Goal: Information Seeking & Learning: Learn about a topic

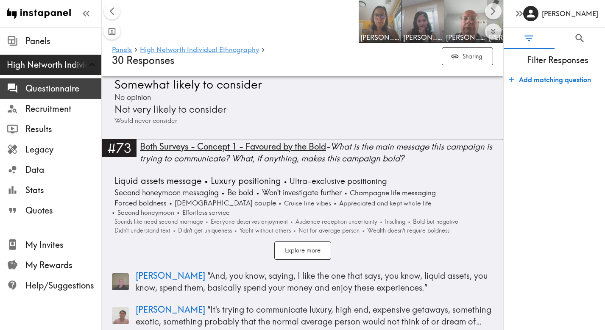
scroll to position [0, 494]
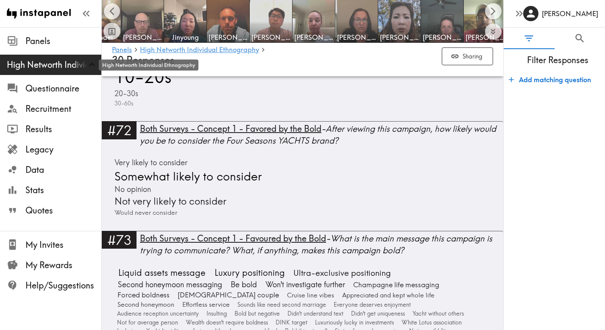
click at [36, 69] on span "High Networth Individual Ethnography" at bounding box center [54, 65] width 94 height 12
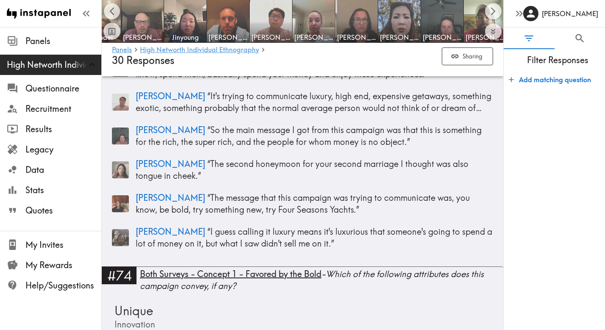
scroll to position [8943, 0]
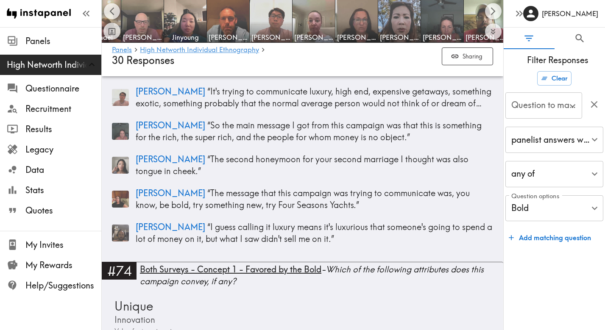
type input "#74 BOTH SURVEYS - CONCEPT 1 - FAVORED BY THE BOLD - Which…"
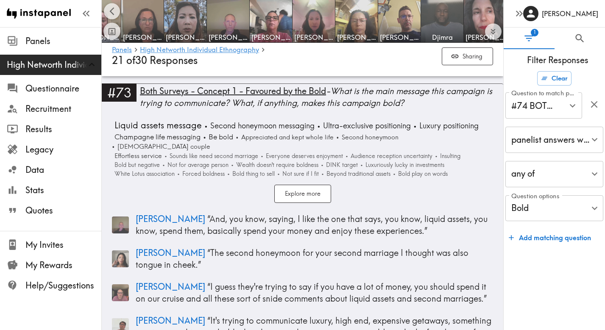
scroll to position [8451, 0]
click at [229, 50] on link "High Networth Individual Ethnography" at bounding box center [199, 50] width 119 height 8
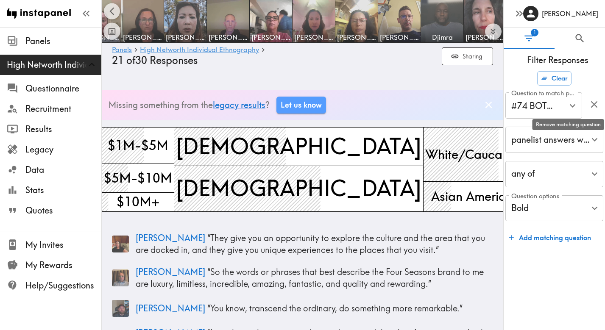
click at [593, 103] on icon "button" at bounding box center [593, 104] width 7 height 7
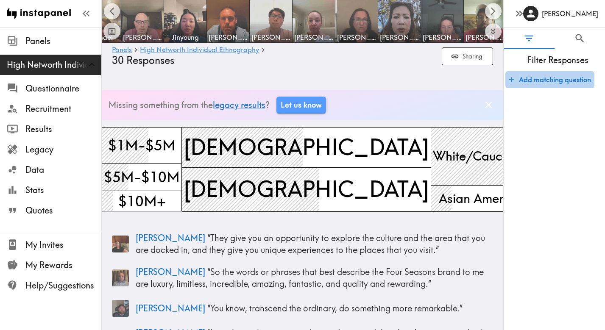
click at [513, 80] on icon "button" at bounding box center [511, 79] width 8 height 8
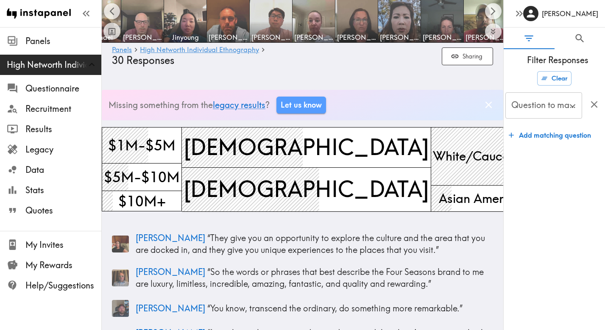
click at [569, 108] on icon "Open" at bounding box center [571, 105] width 11 height 11
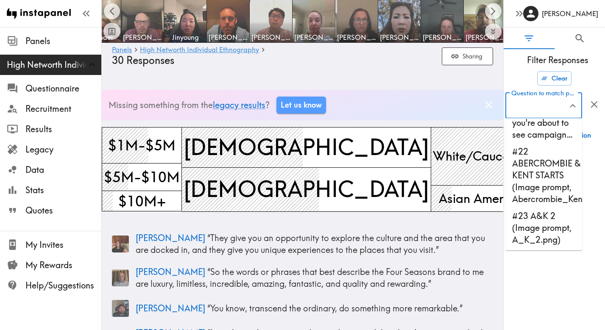
scroll to position [1151, 0]
click at [552, 187] on li "#22 ABERCROMBIE & KENT STARTS (Image prompt, Abercrombie_Ken…" at bounding box center [543, 176] width 77 height 64
type input "#22 ABERCROMBIE & KENT STARTS (Image prompt, Abercrombie_Ken…"
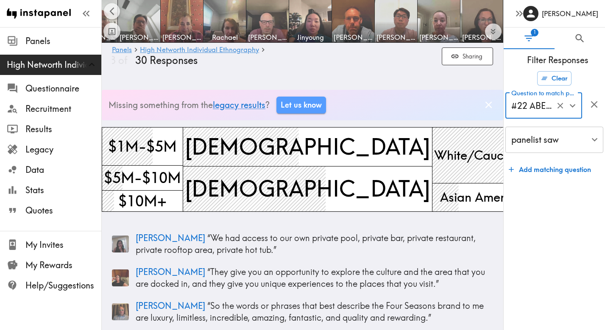
scroll to position [0, 369]
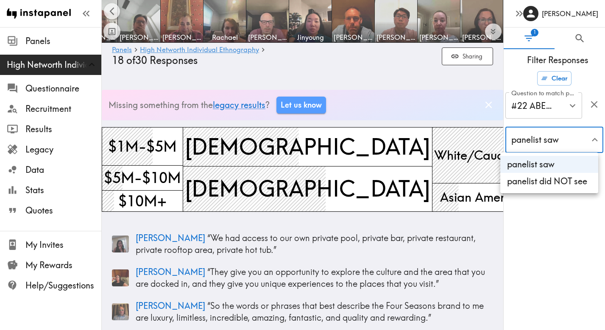
click at [551, 164] on li "panelist saw" at bounding box center [549, 164] width 98 height 17
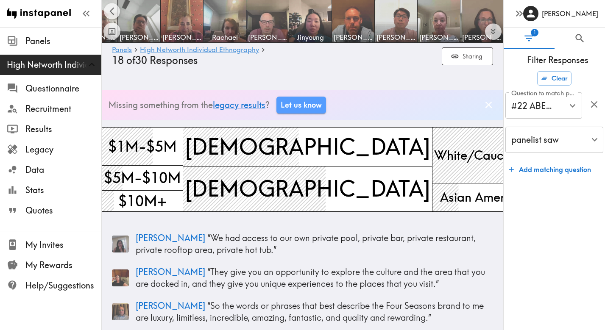
click at [550, 212] on form "Clear Question to match panelists on #22 ABERCROMBIE & [PERSON_NAME] STARTS (Im…" at bounding box center [553, 197] width 101 height 259
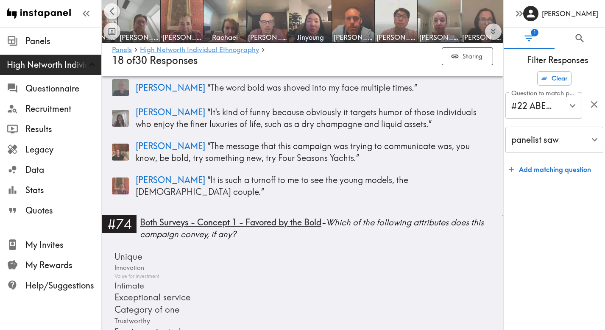
scroll to position [7914, 0]
click at [467, 55] on button "Sharing" at bounding box center [466, 56] width 51 height 18
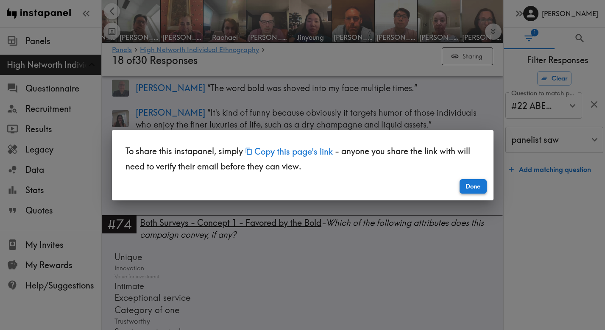
click at [472, 184] on button "Done" at bounding box center [472, 186] width 27 height 14
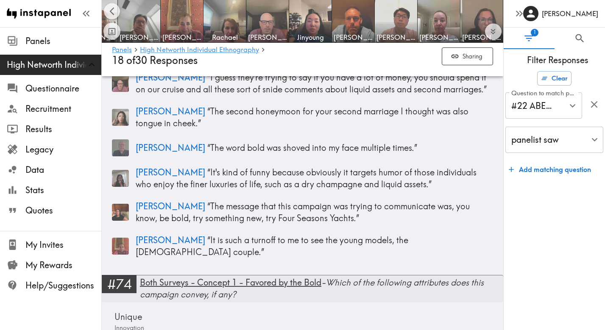
scroll to position [7854, 0]
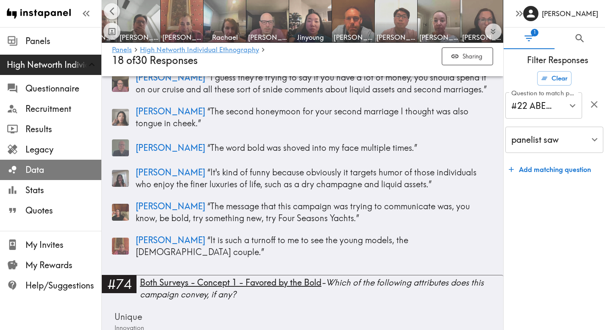
click at [36, 171] on span "Data" at bounding box center [63, 170] width 76 height 12
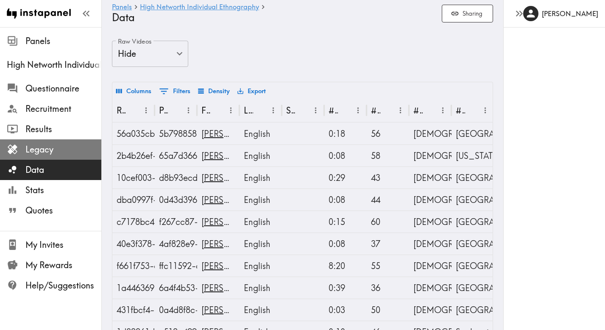
click at [42, 151] on span "Legacy" at bounding box center [63, 150] width 76 height 12
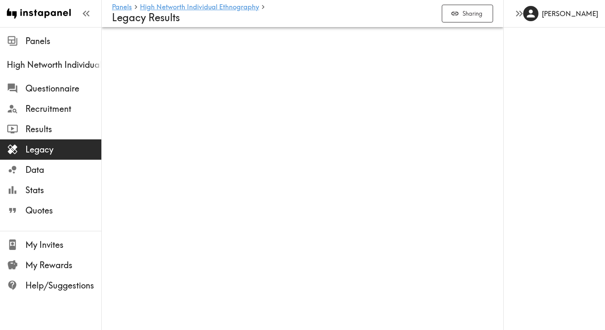
click at [46, 150] on span "Legacy" at bounding box center [63, 150] width 76 height 12
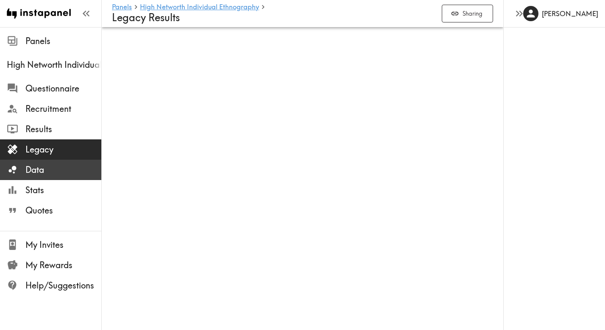
click at [39, 169] on span "Data" at bounding box center [63, 170] width 76 height 12
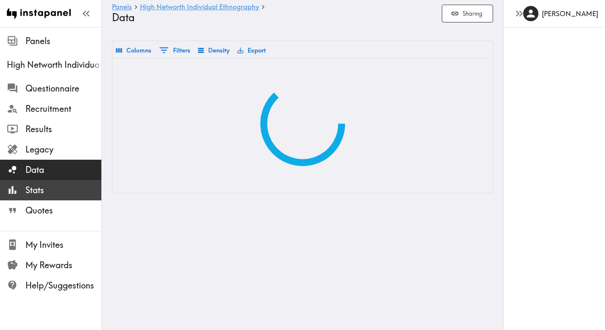
click at [40, 190] on span "Stats" at bounding box center [63, 190] width 76 height 12
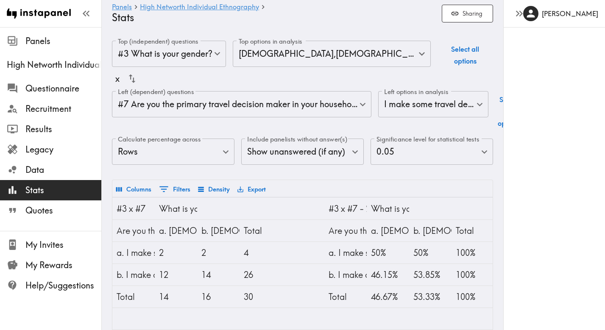
click at [214, 152] on body "Instapanel - Panels - High Networth Individual Ethnography - Stats Panels High …" at bounding box center [302, 251] width 605 height 449
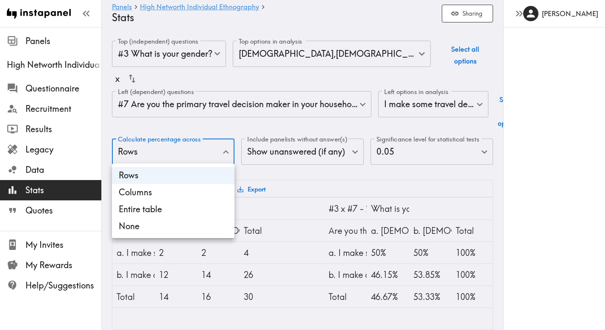
click at [214, 152] on div at bounding box center [302, 165] width 605 height 330
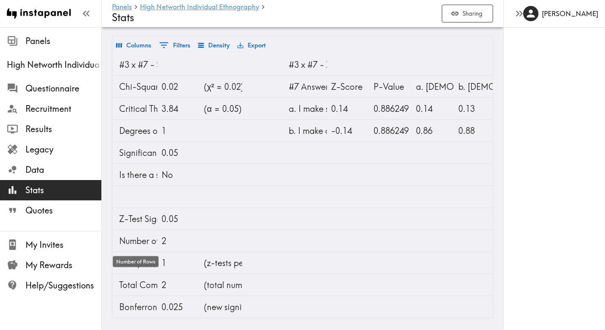
scroll to position [0, 477]
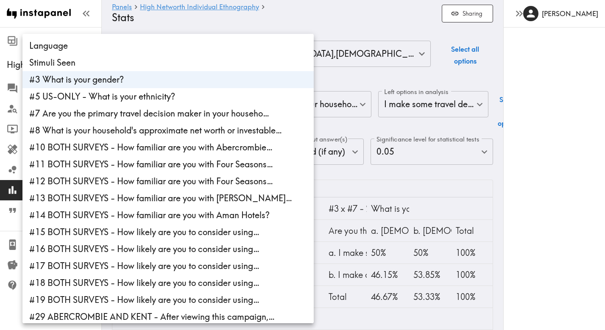
click at [177, 53] on body "Instapanel - Panels - High Networth Individual Ethnography - Stats Panels High …" at bounding box center [302, 251] width 605 height 449
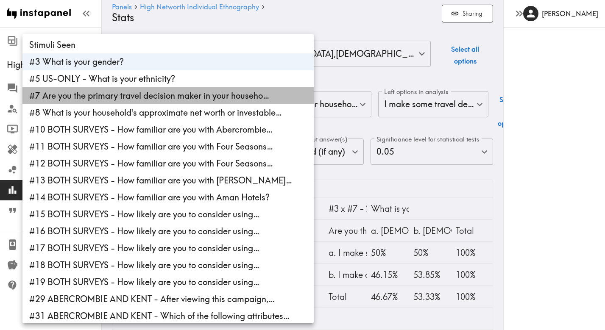
click at [158, 98] on li "#7 Are you the primary travel decision maker in your househo…" at bounding box center [167, 95] width 291 height 17
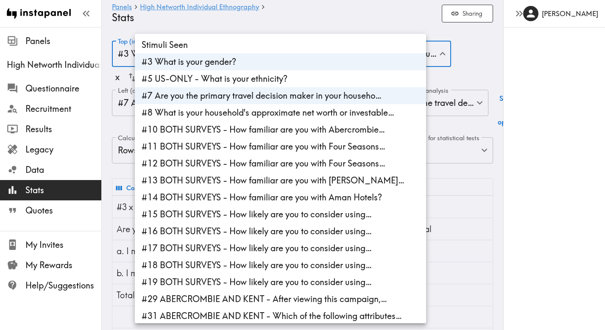
click at [202, 22] on div at bounding box center [302, 165] width 605 height 330
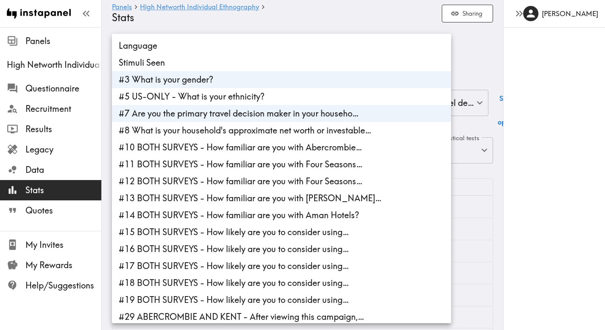
click at [205, 79] on li "#3 What is your gender?" at bounding box center [281, 79] width 339 height 17
type input "3e2a3ae2-b4be-4c8c-b1f4-f26a476557e1"
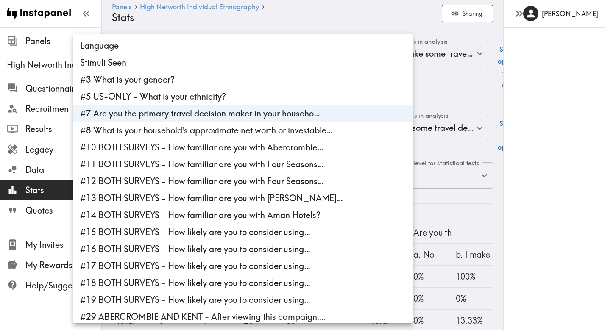
click at [233, 23] on div at bounding box center [302, 165] width 605 height 330
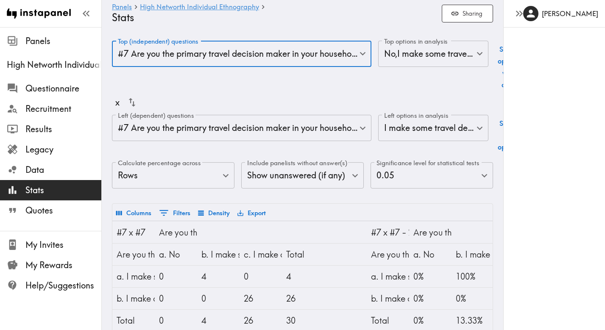
click at [236, 132] on body "Instapanel - Panels - High Networth Individual Ethnography - Stats Panels High …" at bounding box center [302, 263] width 605 height 472
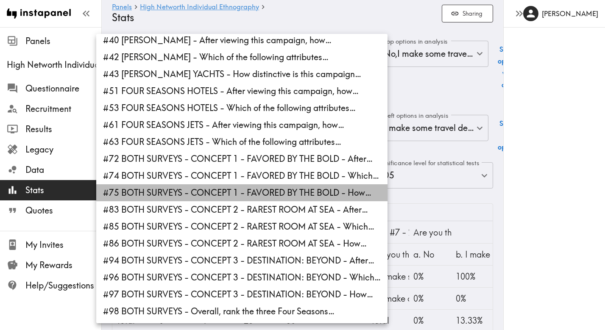
click at [250, 193] on li "#75 BOTH SURVEYS - CONCEPT 1 - FAVORED BY THE BOLD - How…" at bounding box center [241, 192] width 291 height 17
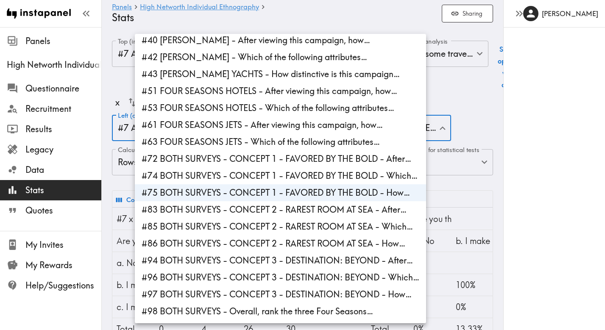
click at [106, 113] on div at bounding box center [302, 165] width 605 height 330
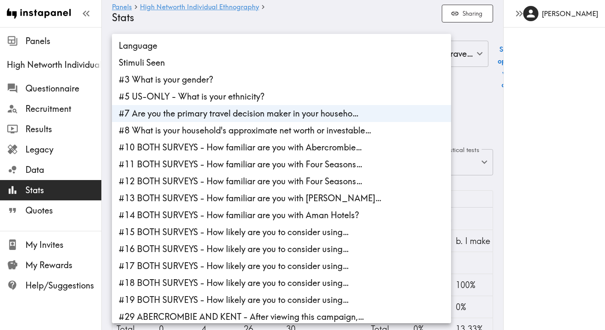
click at [172, 117] on li "#7 Are you the primary travel decision maker in your househo…" at bounding box center [281, 113] width 339 height 17
type input "4d198c89-6b88-4d9c-b359-999b4ae4d06b"
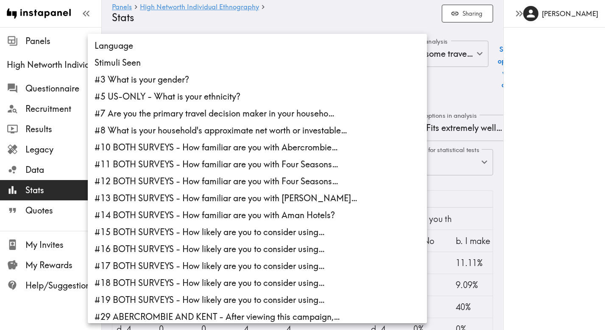
click at [461, 103] on div at bounding box center [302, 165] width 605 height 330
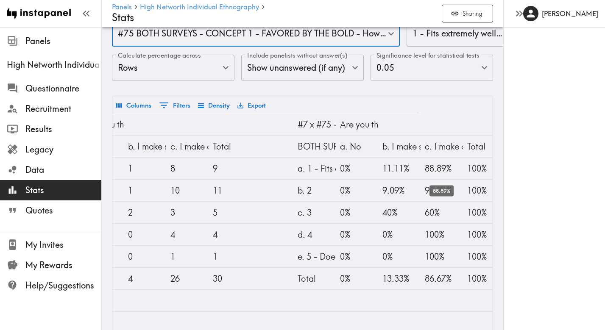
scroll to position [94, 0]
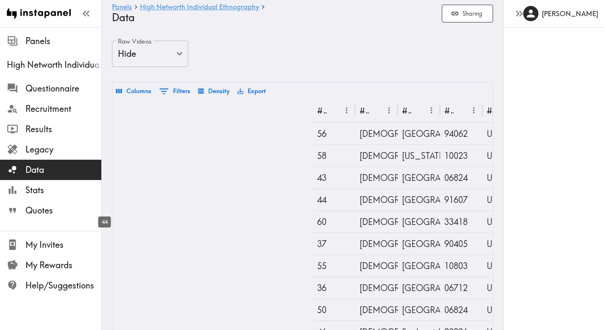
scroll to position [0, 332]
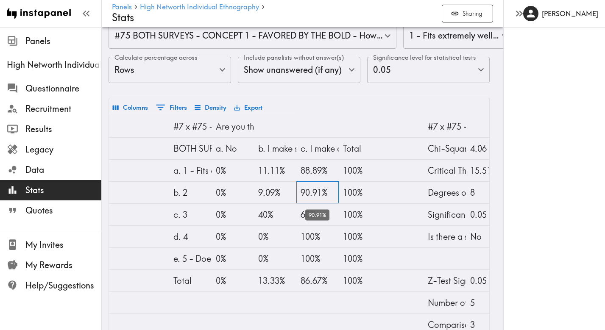
click at [314, 192] on div "90.91%" at bounding box center [317, 193] width 34 height 22
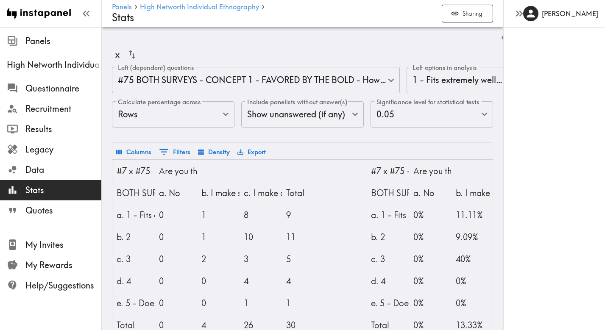
click at [194, 119] on body "Instapanel - Panels - High Networth Individual Ethnography - Stats Panels High …" at bounding box center [302, 208] width 605 height 459
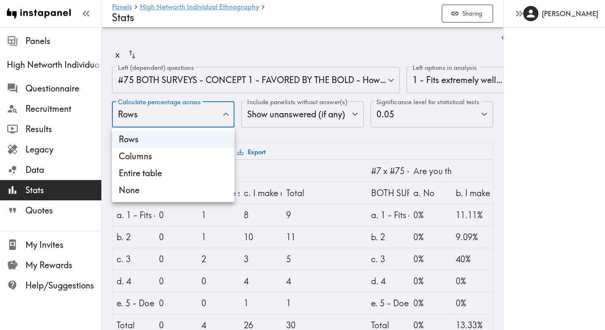
click at [172, 156] on li "Columns" at bounding box center [173, 156] width 122 height 17
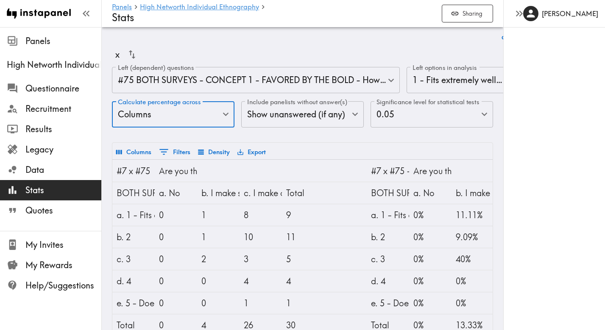
type input "Columns"
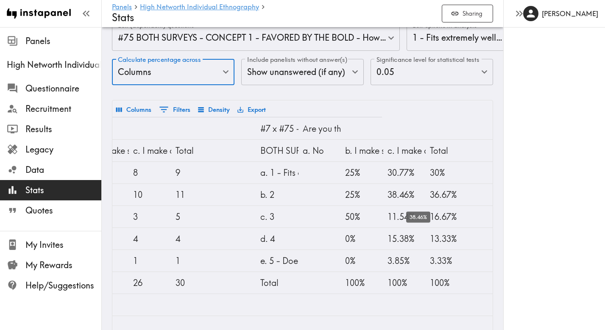
scroll to position [0, 95]
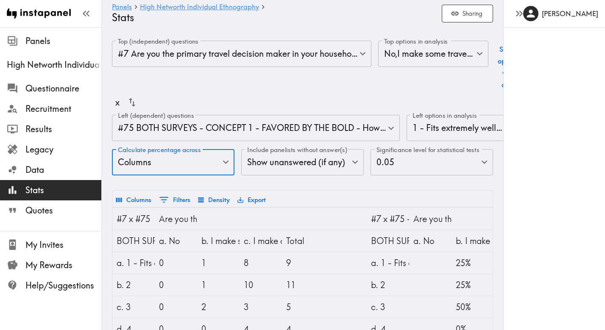
click at [427, 125] on body "Instapanel - Panels - High Networth Individual Ethnography - Stats Panels High …" at bounding box center [302, 256] width 605 height 459
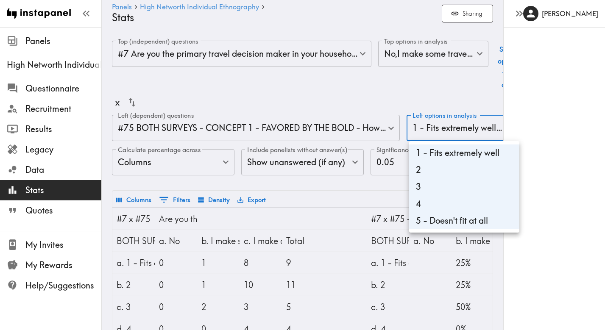
click at [427, 155] on li "1 - Fits extremely well" at bounding box center [464, 152] width 110 height 17
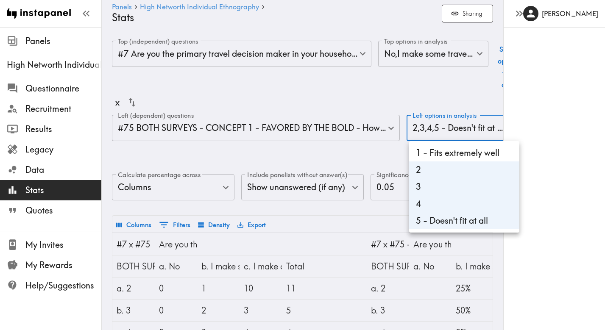
click at [428, 155] on li "1 - Fits extremely well" at bounding box center [464, 152] width 110 height 17
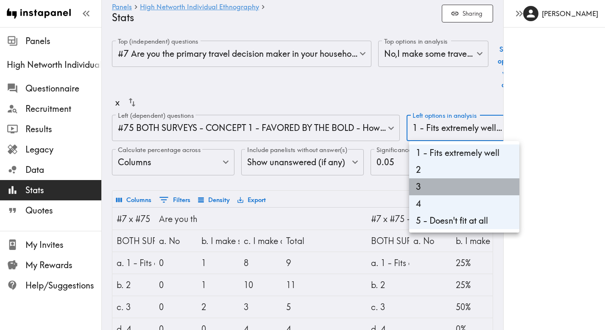
click at [427, 184] on li "3" at bounding box center [464, 186] width 110 height 17
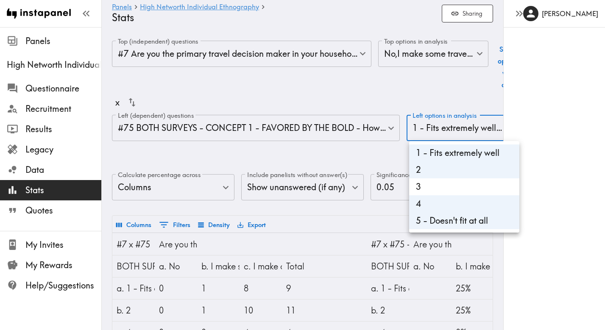
click at [427, 202] on li "4" at bounding box center [464, 203] width 110 height 17
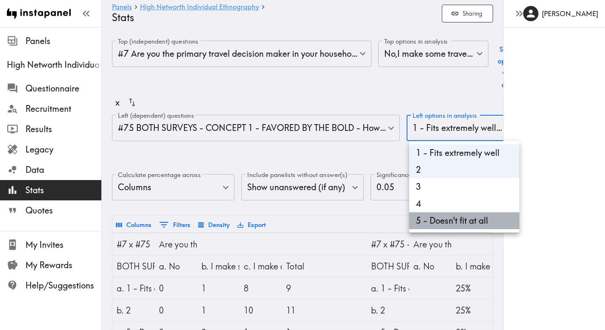
click at [427, 215] on li "5 - Doesn't fit at all" at bounding box center [464, 220] width 110 height 17
type input "7ac5cf7d-f93f-48e4-b6cf-0c339a9ed2b6,e5a44c51-1ea3-44b5-b5d7-c2149fffbf78"
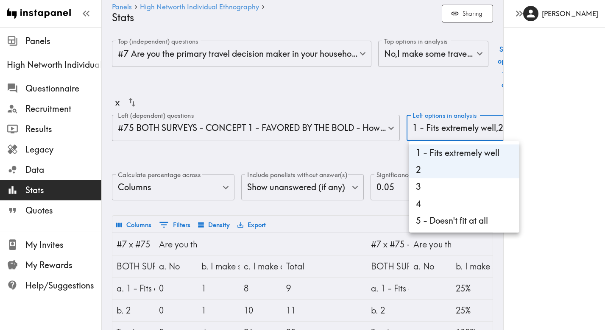
click at [378, 150] on div at bounding box center [302, 165] width 605 height 330
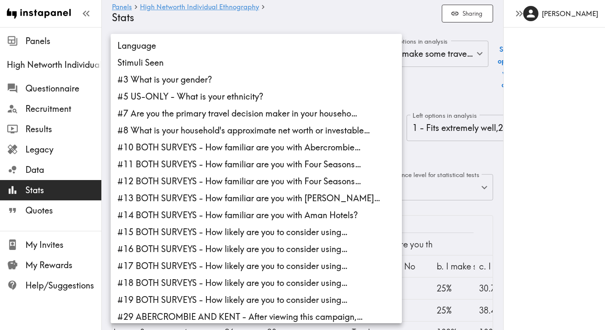
click at [264, 131] on body "Instapanel - Panels - High Networth Individual Ethnography - Stats Panels High …" at bounding box center [302, 269] width 605 height 484
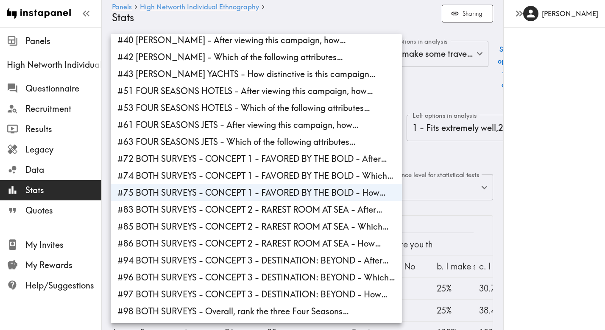
click at [347, 160] on li "#72 BOTH SURVEYS - CONCEPT 1 - FAVORED BY THE BOLD - After…" at bounding box center [256, 158] width 291 height 17
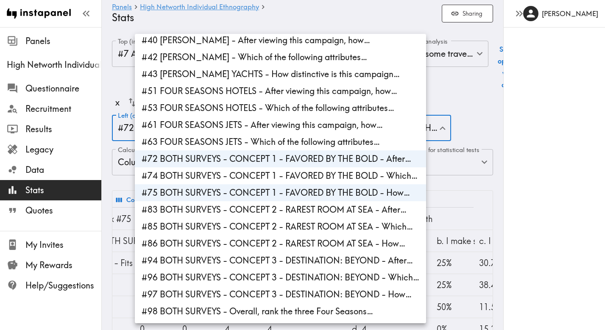
click at [470, 117] on div at bounding box center [302, 165] width 605 height 330
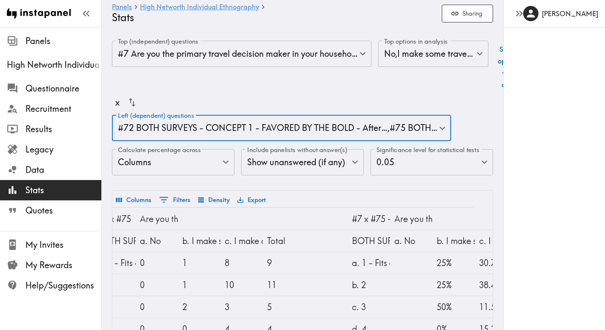
click at [383, 176] on div "Significance level for statistical tests 0.05 0.05 Significance level for stati…" at bounding box center [431, 163] width 122 height 28
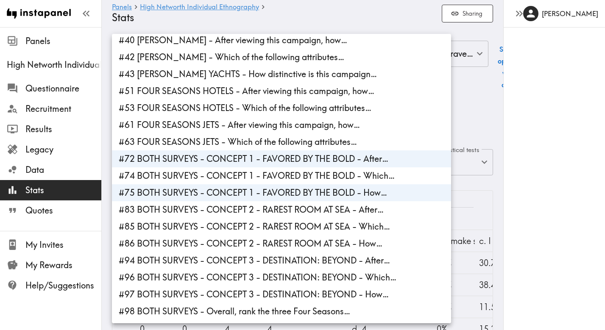
click at [261, 188] on li "#75 BOTH SURVEYS - CONCEPT 1 - FAVORED BY THE BOLD - How…" at bounding box center [281, 192] width 339 height 17
type input "142edeaa-d120-4dcf-b270-851babd6010d"
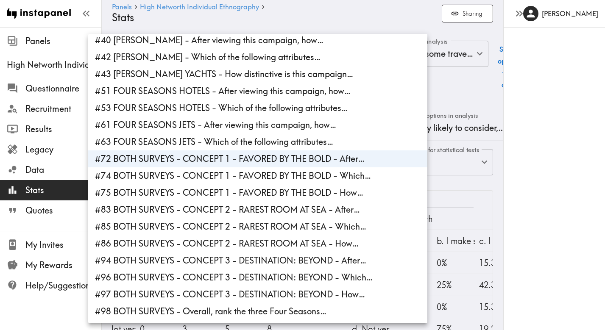
click at [469, 94] on div at bounding box center [302, 165] width 605 height 330
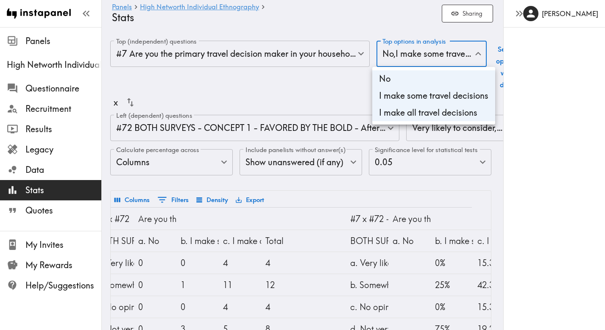
click at [415, 55] on body "Instapanel - Panels - High Networth Individual Ethnography - Stats Panels High …" at bounding box center [302, 256] width 605 height 459
click at [401, 97] on li "I make some travel decisions" at bounding box center [433, 95] width 123 height 17
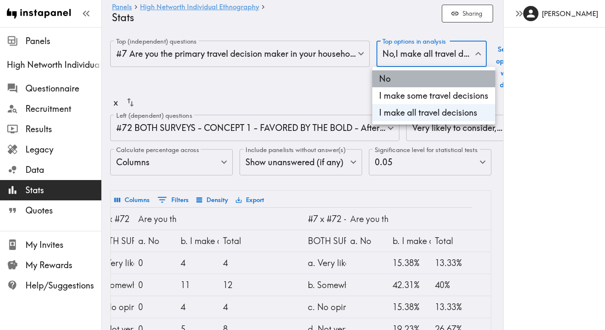
click at [397, 82] on li "No" at bounding box center [433, 78] width 123 height 17
type input "5cebddb5-5b32-435b-8a65-123761f4183e"
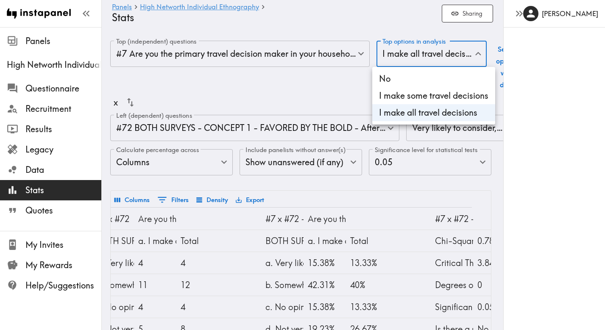
click at [337, 93] on div at bounding box center [302, 165] width 605 height 330
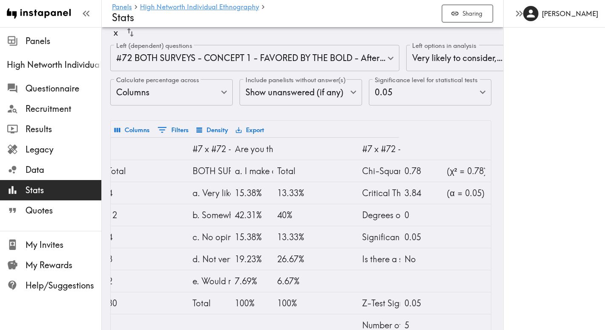
scroll to position [0, 103]
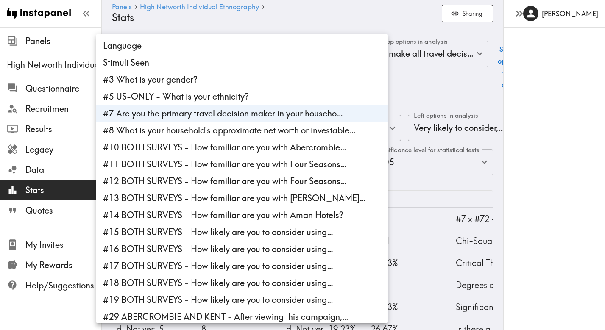
click at [329, 53] on body "Instapanel - Panels - High Networth Individual Ethnography - Stats Panels High …" at bounding box center [302, 256] width 605 height 459
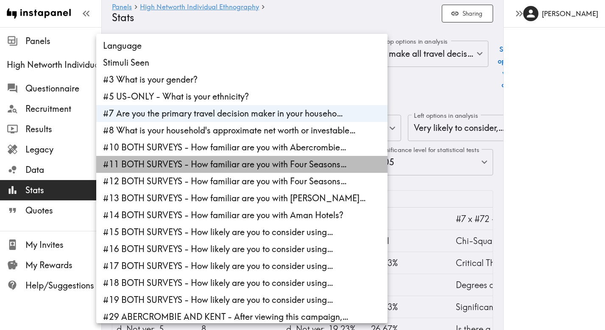
click at [319, 163] on li "#11 BOTH SURVEYS - How familiar are you with Four Seasons…" at bounding box center [241, 164] width 291 height 17
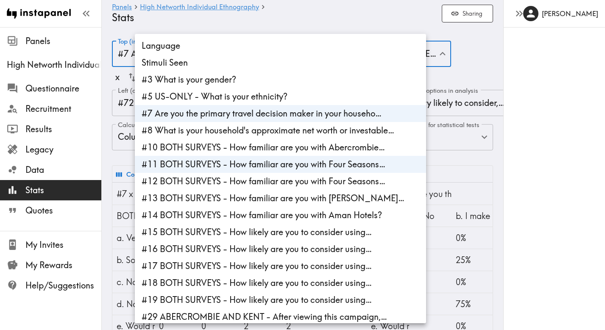
click at [322, 118] on li "#7 Are you the primary travel decision maker in your househo…" at bounding box center [280, 113] width 291 height 17
type input "a83a22ea-0388-4624-b174-101d9f9954d3"
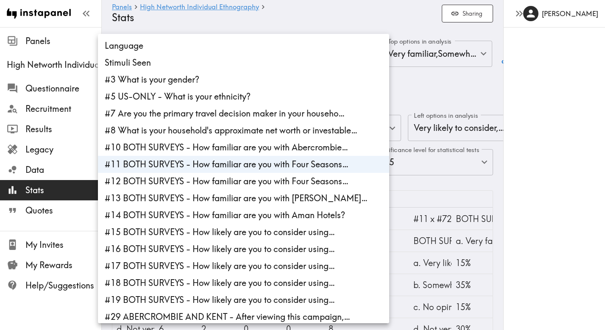
click at [433, 84] on div at bounding box center [302, 165] width 605 height 330
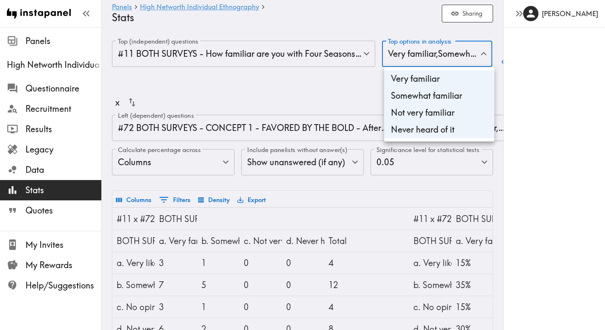
click at [422, 51] on body "Instapanel - Panels - High Networth Individual Ethnography - Stats Panels High …" at bounding box center [302, 256] width 605 height 459
click at [329, 91] on div at bounding box center [302, 165] width 605 height 330
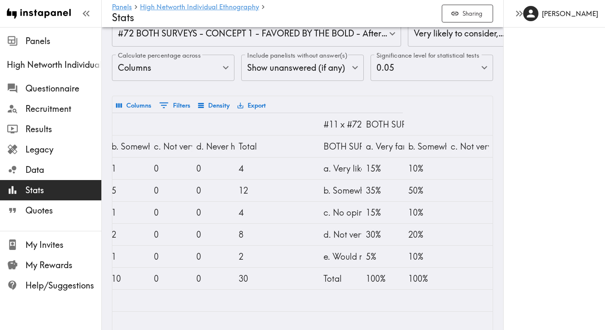
scroll to position [0, 96]
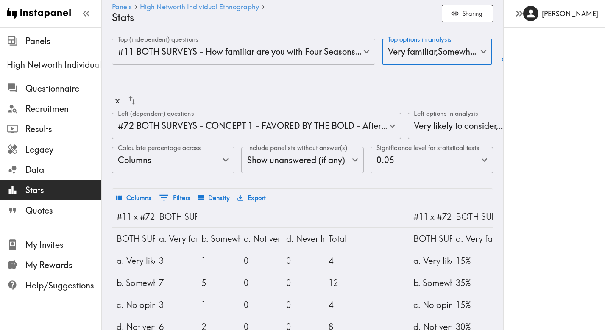
click at [322, 57] on body "Instapanel - Panels - High Networth Individual Ethnography - Stats Panels High …" at bounding box center [302, 254] width 605 height 459
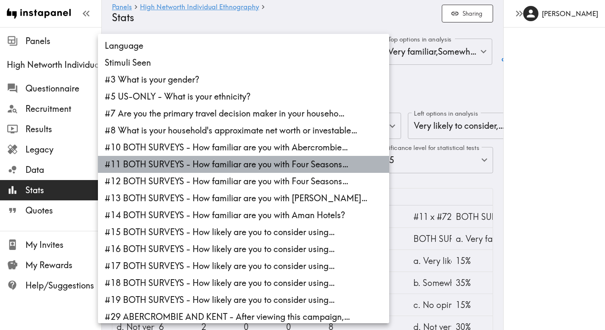
click at [273, 167] on li "#11 BOTH SURVEYS - How familiar are you with Four Seasons…" at bounding box center [243, 164] width 291 height 17
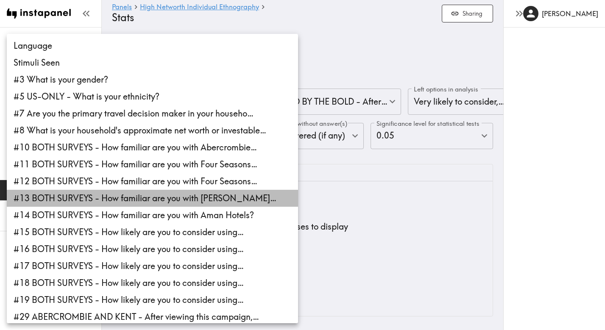
click at [165, 201] on li "#13 BOTH SURVEYS - How familiar are you with [PERSON_NAME]…" at bounding box center [152, 198] width 291 height 17
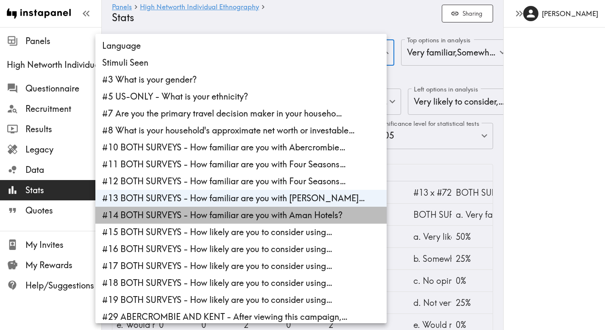
click at [235, 217] on li "#14 BOTH SURVEYS - How familiar are you with Aman Hotels?" at bounding box center [240, 215] width 291 height 17
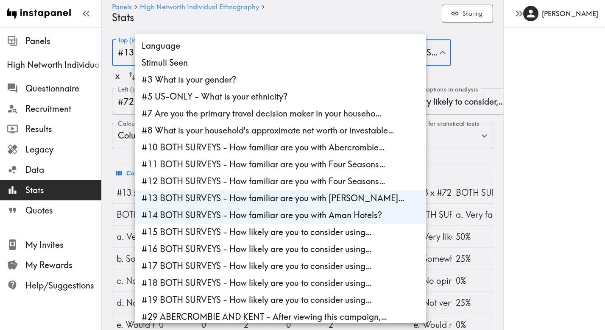
click at [254, 147] on li "#10 BOTH SURVEYS - How familiar are you with Abercrombie…" at bounding box center [280, 147] width 291 height 17
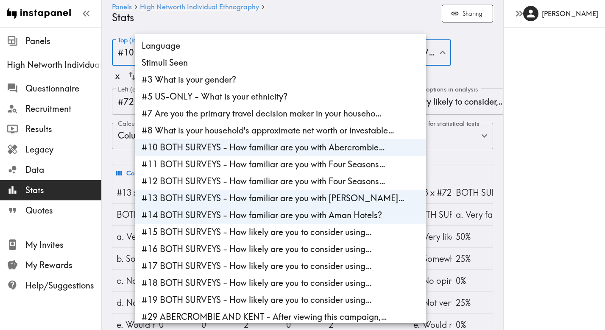
click at [459, 80] on div at bounding box center [302, 165] width 605 height 330
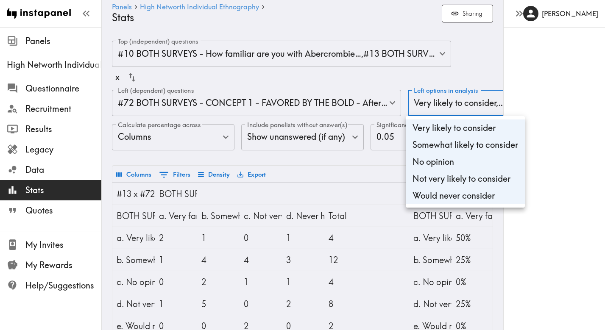
click at [438, 70] on div at bounding box center [302, 165] width 605 height 330
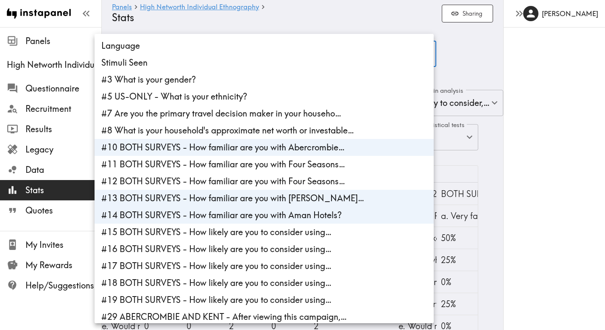
click at [454, 58] on div at bounding box center [302, 165] width 605 height 330
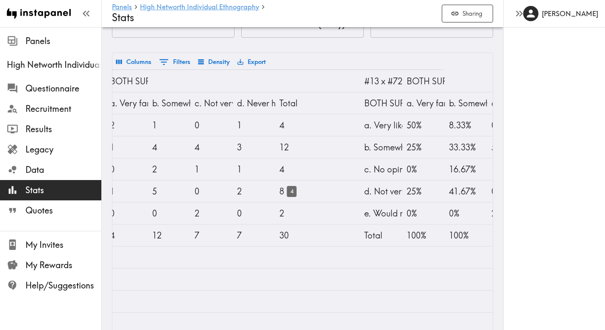
scroll to position [0, 54]
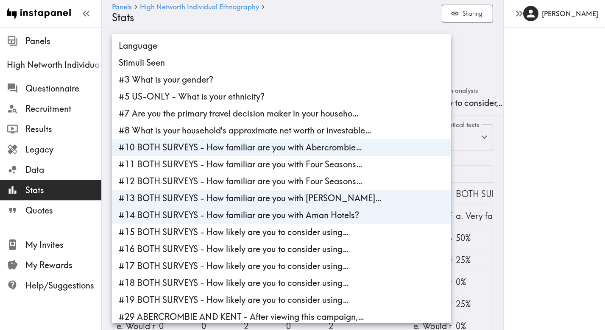
click at [272, 150] on li "#10 BOTH SURVEYS - How familiar are you with Abercrombie…" at bounding box center [281, 147] width 339 height 17
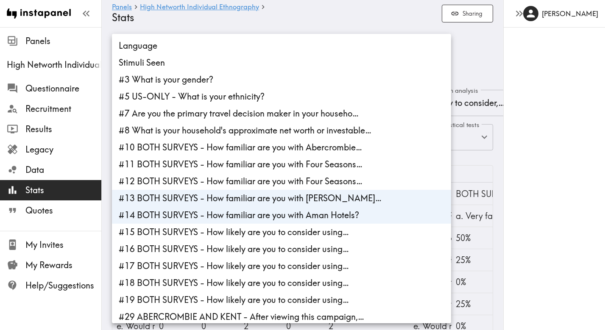
click at [250, 195] on li "#13 BOTH SURVEYS - How familiar are you with [PERSON_NAME]…" at bounding box center [281, 198] width 339 height 17
type input "0e2cc853-b1cf-4da6-9ad5-ed6e81622bab"
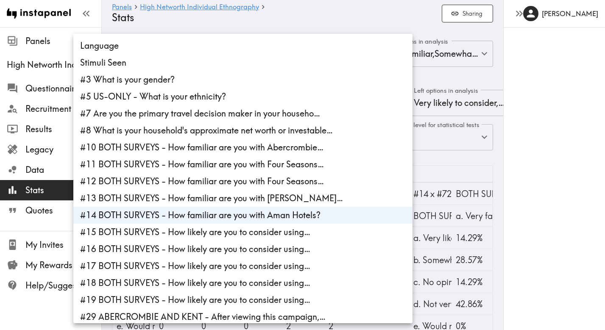
click at [242, 214] on li "#14 BOTH SURVEYS - How familiar are you with Aman Hotels?" at bounding box center [242, 215] width 339 height 17
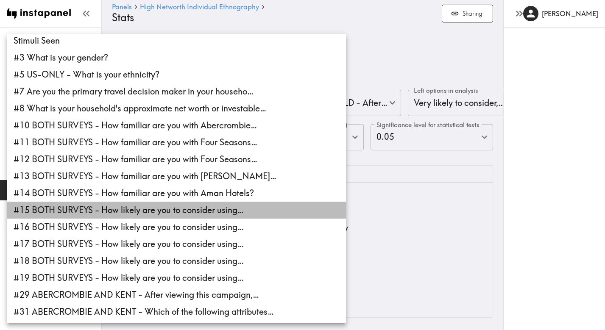
click at [178, 213] on li "#15 BOTH SURVEYS - How likely are you to consider using…" at bounding box center [176, 210] width 339 height 17
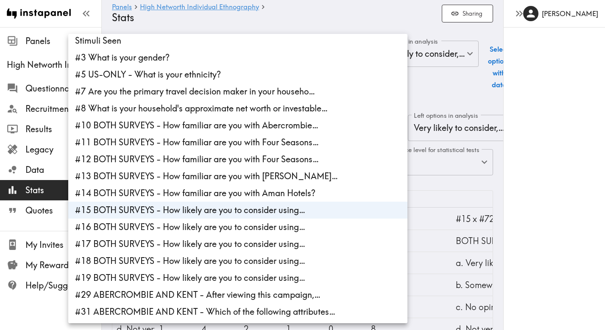
click at [435, 74] on div at bounding box center [302, 165] width 605 height 330
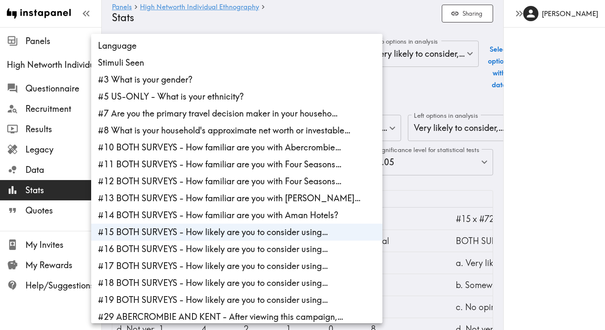
click at [318, 54] on body "Instapanel - Panels - High Networth Individual Ethnography - Stats Panels High …" at bounding box center [302, 256] width 605 height 459
click at [417, 84] on div at bounding box center [302, 165] width 605 height 330
click at [266, 54] on body "Instapanel - Panels - High Networth Individual Ethnography - Stats Panels High …" at bounding box center [302, 256] width 605 height 459
click at [225, 252] on li "#16 BOTH SURVEYS - How likely are you to consider using…" at bounding box center [236, 249] width 291 height 17
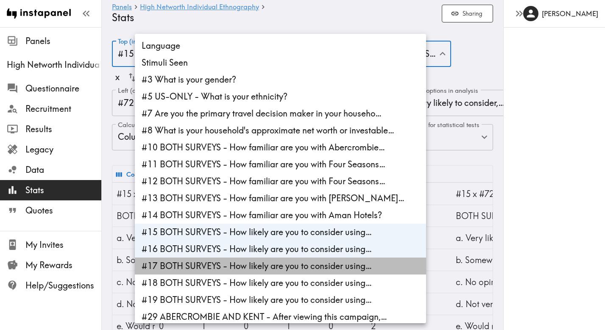
click at [227, 266] on li "#17 BOTH SURVEYS - How likely are you to consider using…" at bounding box center [280, 266] width 291 height 17
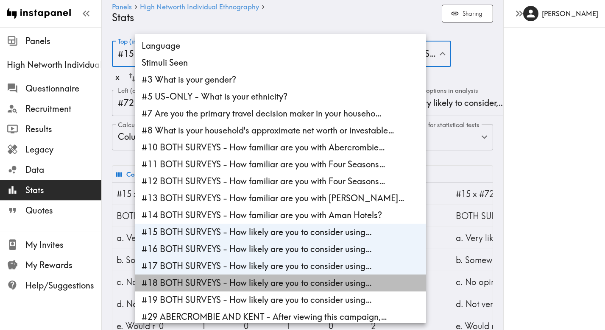
click at [240, 282] on li "#18 BOTH SURVEYS - How likely are you to consider using…" at bounding box center [280, 283] width 291 height 17
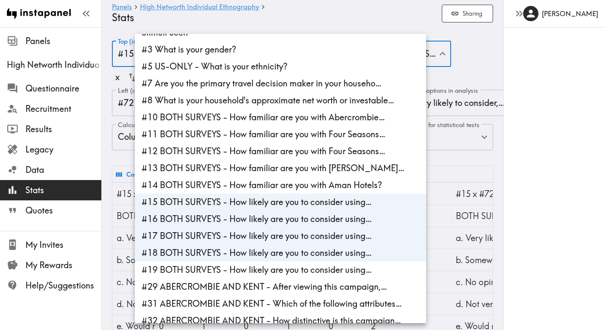
click at [241, 271] on li "#19 BOTH SURVEYS - How likely are you to consider using…" at bounding box center [280, 269] width 291 height 17
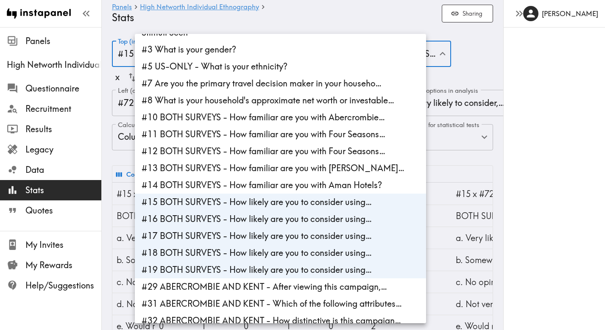
click at [455, 77] on div at bounding box center [302, 165] width 605 height 330
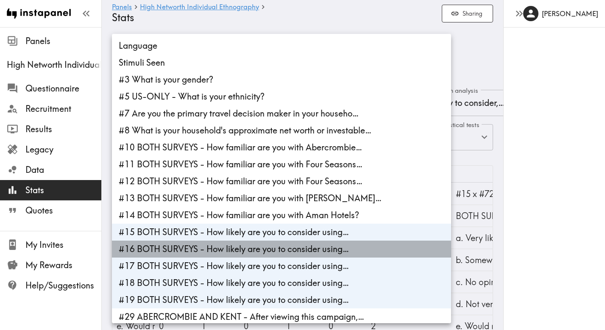
click at [243, 252] on li "#16 BOTH SURVEYS - How likely are you to consider using…" at bounding box center [281, 249] width 339 height 17
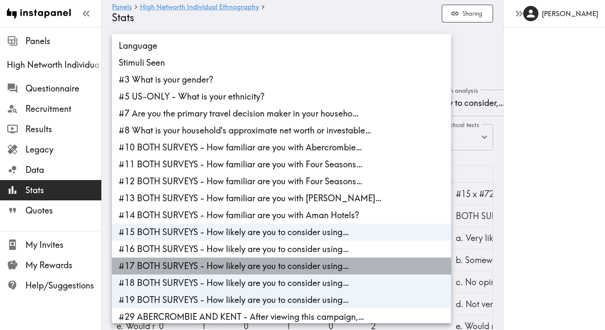
click at [242, 268] on li "#17 BOTH SURVEYS - How likely are you to consider using…" at bounding box center [281, 266] width 339 height 17
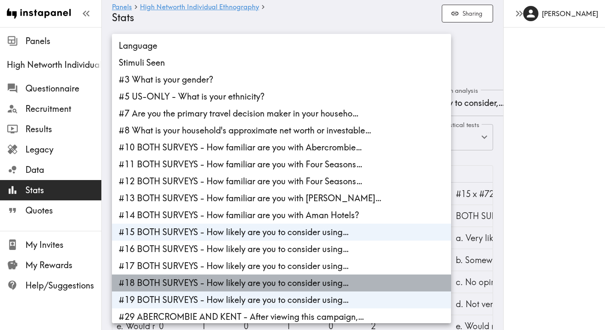
click at [241, 284] on li "#18 BOTH SURVEYS - How likely are you to consider using…" at bounding box center [281, 283] width 339 height 17
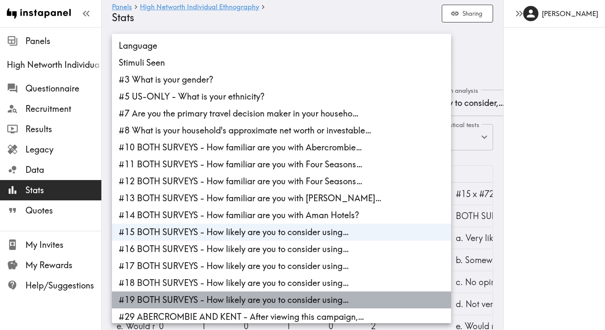
click at [238, 303] on li "#19 BOTH SURVEYS - How likely are you to consider using…" at bounding box center [281, 299] width 339 height 17
type input "6a358aa8-8a3f-4e1c-8575-42609b18ae20"
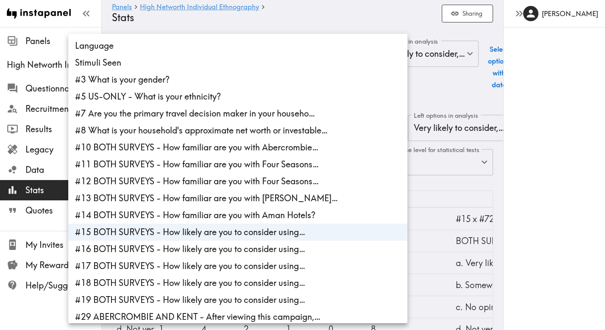
click at [450, 79] on div at bounding box center [302, 165] width 605 height 330
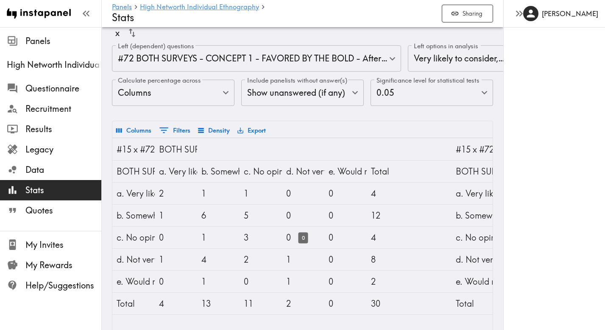
scroll to position [86, 0]
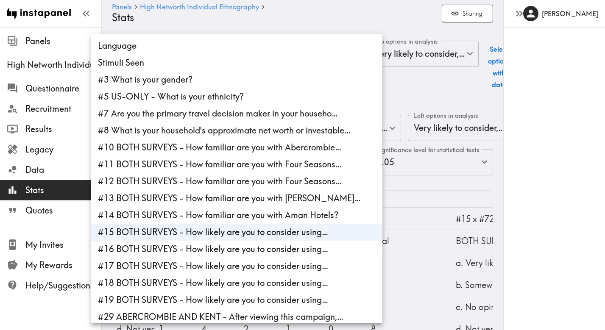
click at [241, 54] on body "Instapanel - Panels - High Networth Individual Ethnography - Stats Panels High …" at bounding box center [302, 256] width 605 height 459
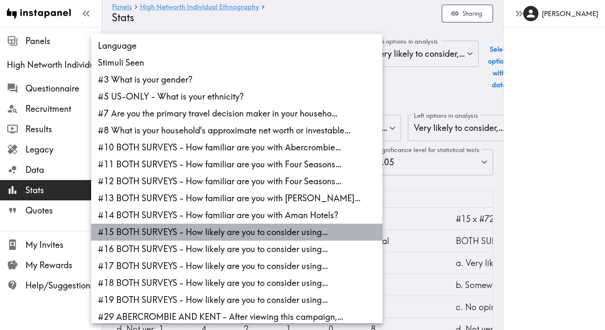
click at [218, 230] on li "#15 BOTH SURVEYS - How likely are you to consider using…" at bounding box center [236, 232] width 291 height 17
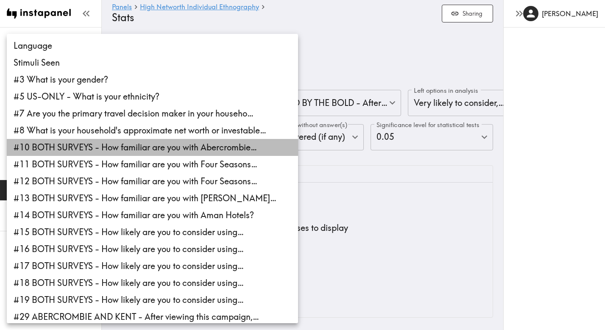
click at [165, 147] on li "#10 BOTH SURVEYS - How familiar are you with Abercrombie…" at bounding box center [152, 147] width 291 height 17
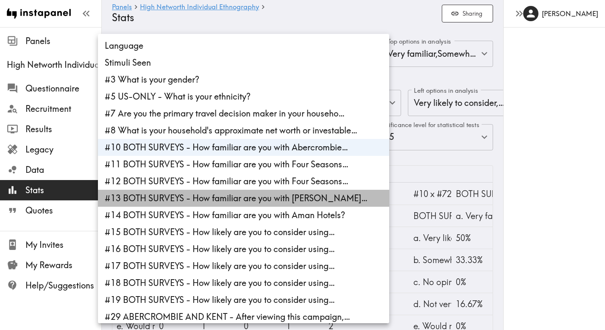
click at [223, 199] on li "#13 BOTH SURVEYS - How familiar are you with [PERSON_NAME]…" at bounding box center [243, 198] width 291 height 17
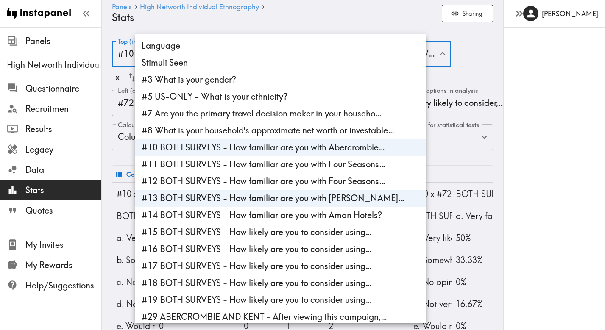
click at [244, 212] on li "#14 BOTH SURVEYS - How familiar are you with Aman Hotels?" at bounding box center [280, 215] width 291 height 17
type input "e9e4df13-ed95-4fb9-8223-a83282b835cf,656441b8-9007-4eda-ab48-c9cddb4d2a61,0e2cc…"
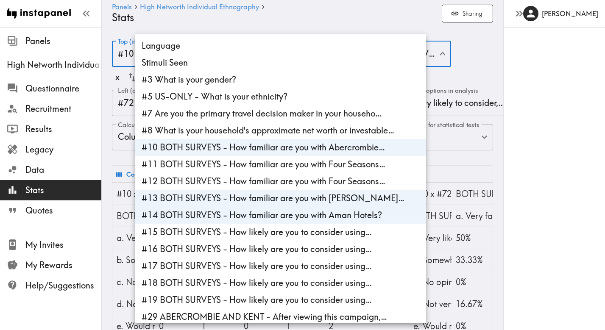
click at [451, 77] on div at bounding box center [302, 165] width 605 height 330
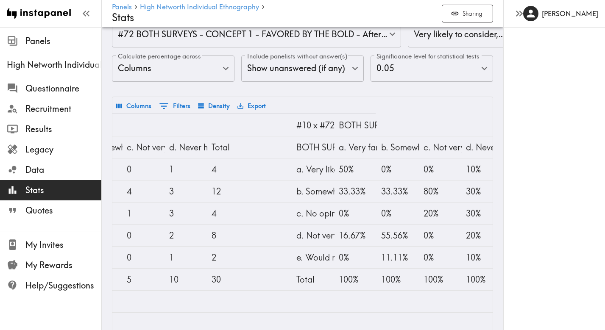
scroll to position [0, 123]
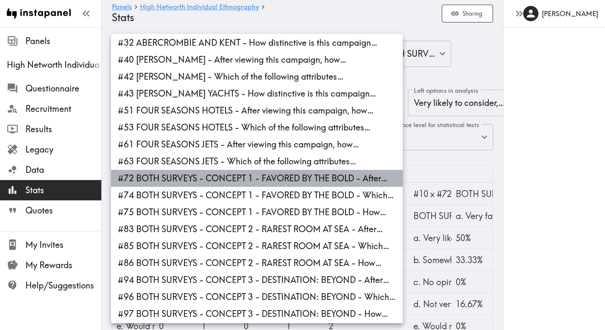
click at [330, 179] on li "#72 BOTH SURVEYS - CONCEPT 1 - FAVORED BY THE BOLD - After…" at bounding box center [256, 178] width 291 height 17
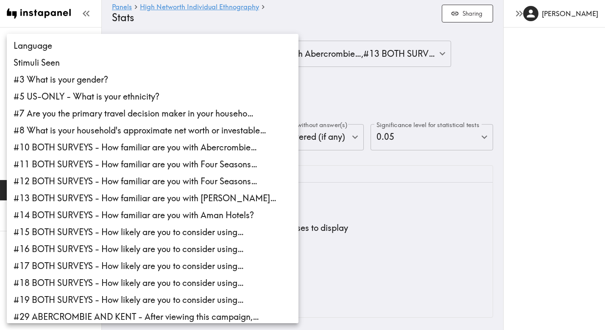
click at [330, 179] on div at bounding box center [302, 165] width 605 height 330
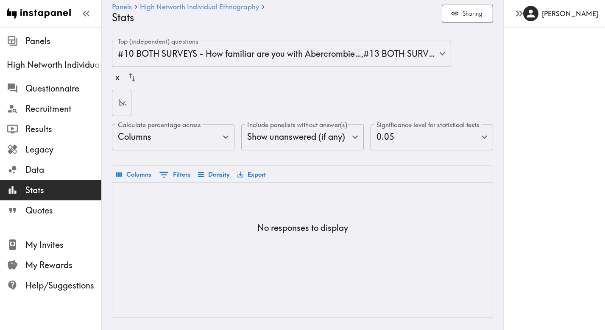
click at [124, 103] on body "Instapanel - Panels - High Networth Individual Ethnography - Stats Panels High …" at bounding box center [302, 179] width 605 height 304
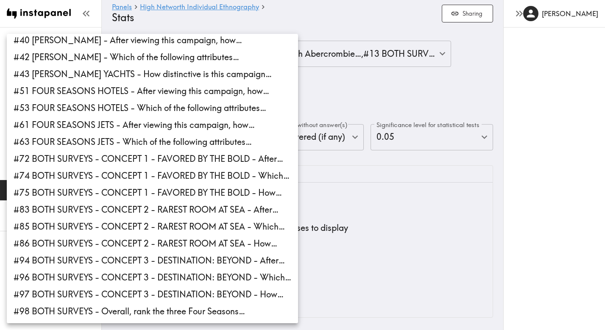
click at [158, 156] on li "#72 BOTH SURVEYS - CONCEPT 1 - FAVORED BY THE BOLD - After…" at bounding box center [152, 158] width 291 height 17
type input "142edeaa-d120-4dcf-b270-851babd6010d"
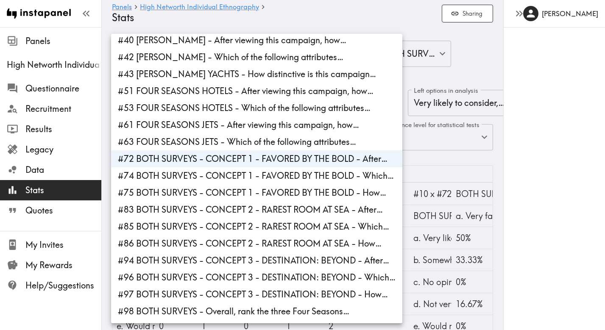
click at [448, 83] on div at bounding box center [302, 165] width 605 height 330
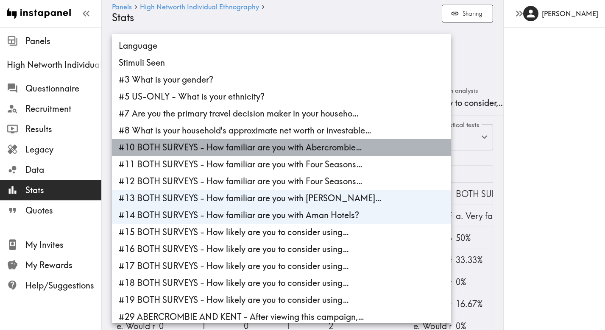
click at [305, 150] on li "#10 BOTH SURVEYS - How familiar are you with Abercrombie…" at bounding box center [281, 147] width 339 height 17
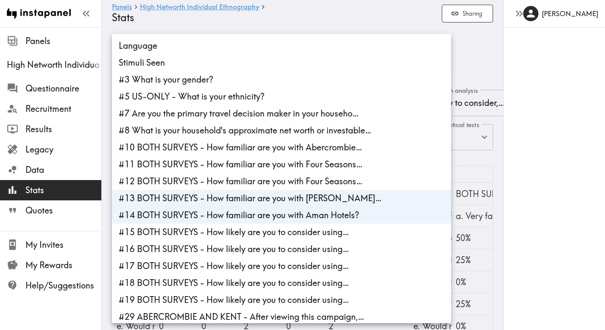
click at [292, 196] on li "#13 BOTH SURVEYS - How familiar are you with [PERSON_NAME]…" at bounding box center [281, 198] width 339 height 17
type input "0e2cc853-b1cf-4da6-9ad5-ed6e81622bab"
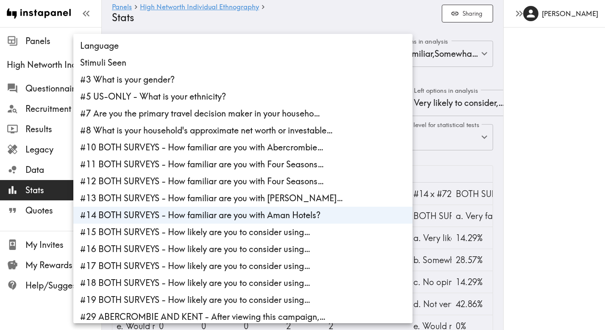
click at [290, 211] on li "#14 BOTH SURVEYS - How familiar are you with Aman Hotels?" at bounding box center [242, 215] width 339 height 17
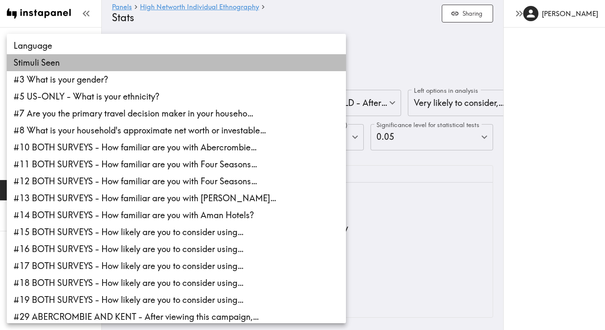
click at [65, 64] on li "Stimuli Seen" at bounding box center [176, 62] width 339 height 17
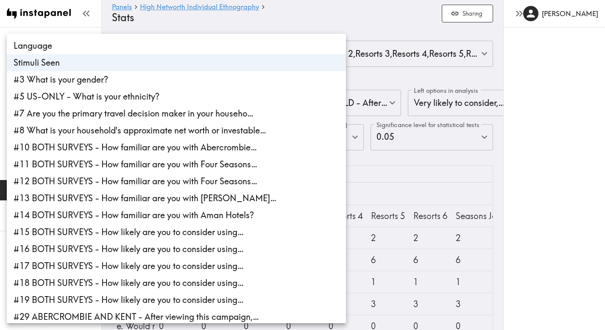
click at [381, 83] on div at bounding box center [302, 165] width 605 height 330
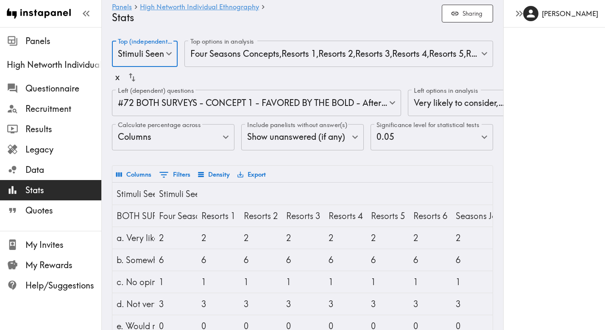
click at [324, 50] on body "Instapanel - Panels - High Networth Individual Ethnography - Stats Panels High …" at bounding box center [302, 244] width 605 height 434
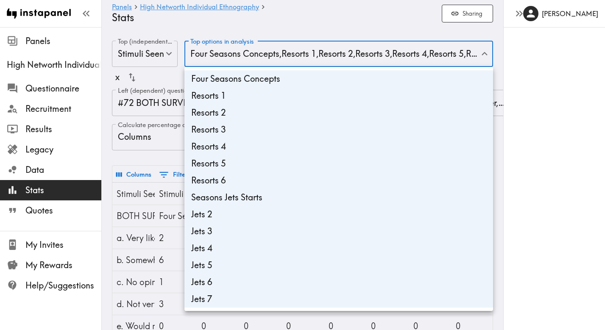
click at [297, 31] on div at bounding box center [302, 165] width 605 height 330
click at [215, 53] on body "Instapanel - Panels - High Networth Individual Ethnography - Stats Panels High …" at bounding box center [302, 244] width 605 height 434
click at [139, 161] on div at bounding box center [302, 165] width 605 height 330
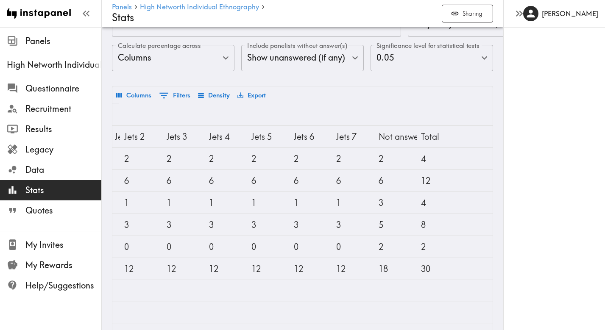
scroll to position [0, 384]
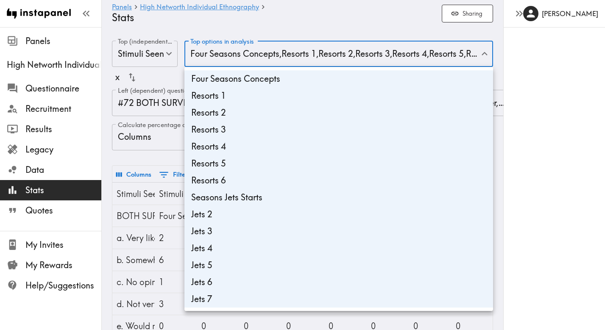
click at [309, 59] on body "Instapanel - Panels - High Networth Individual Ethnography - Stats Panels High …" at bounding box center [302, 244] width 605 height 434
click at [156, 54] on div at bounding box center [302, 165] width 605 height 330
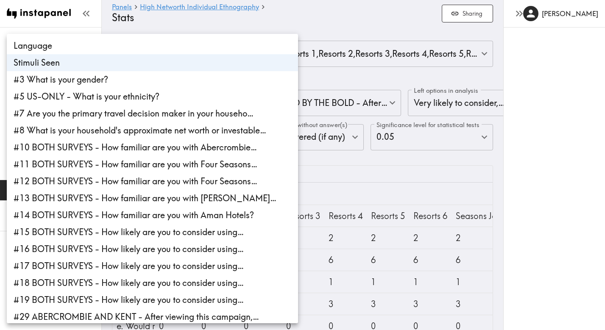
click at [156, 54] on body "Instapanel - Panels - High Networth Individual Ethnography - Stats Panels High …" at bounding box center [302, 244] width 605 height 434
click at [147, 80] on li "#3 What is your gender?" at bounding box center [152, 79] width 291 height 17
type input "stimuliSeen,gender"
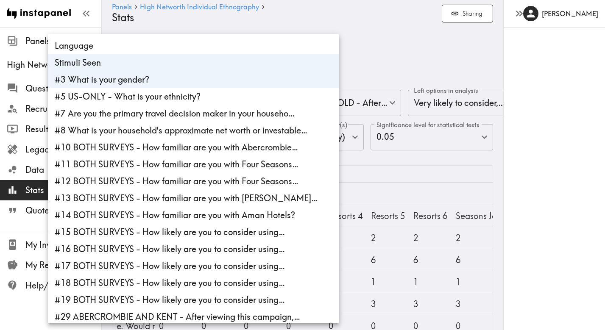
click at [251, 64] on li "Stimuli Seen" at bounding box center [193, 62] width 291 height 17
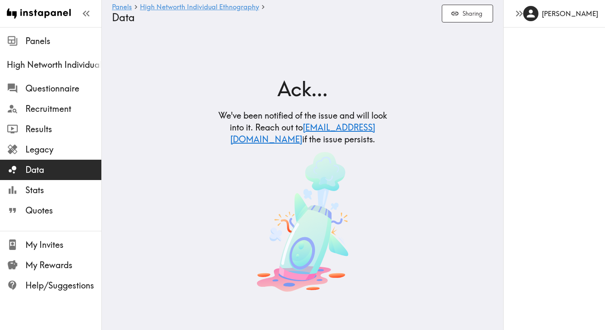
click at [44, 171] on span "Data" at bounding box center [63, 170] width 76 height 12
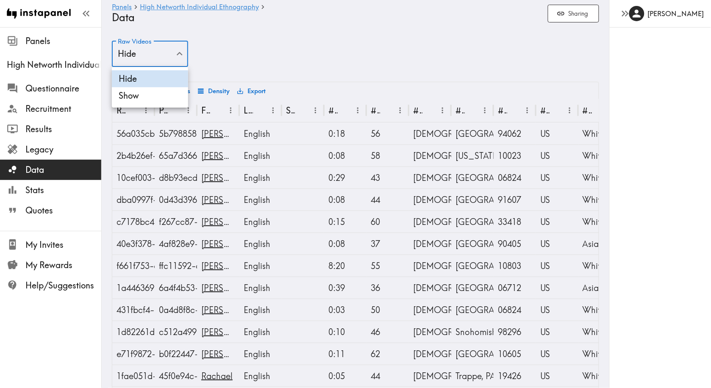
click at [214, 40] on div at bounding box center [355, 194] width 711 height 388
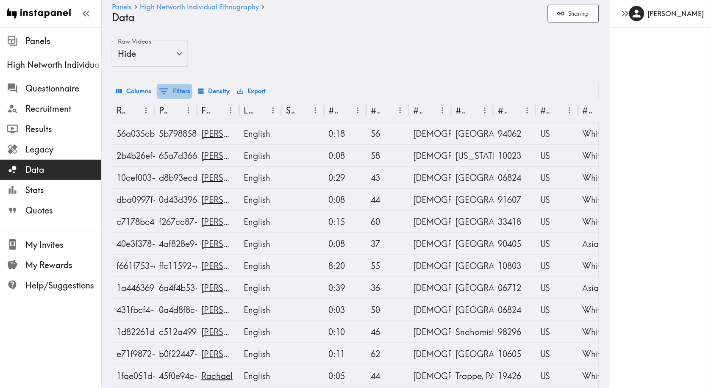
click at [184, 91] on button "0 Filters" at bounding box center [175, 91] width 36 height 15
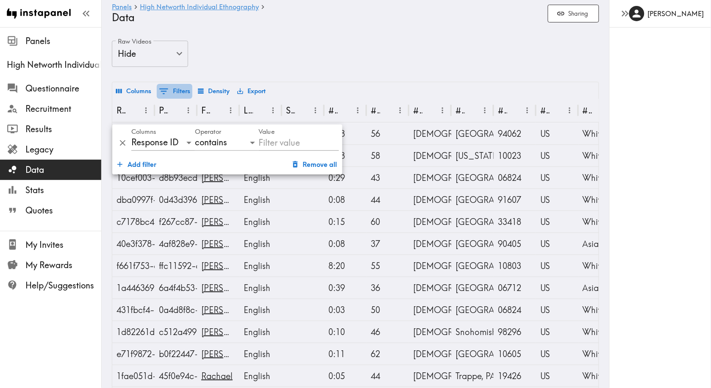
click at [184, 91] on button "0 Filters" at bounding box center [175, 91] width 36 height 15
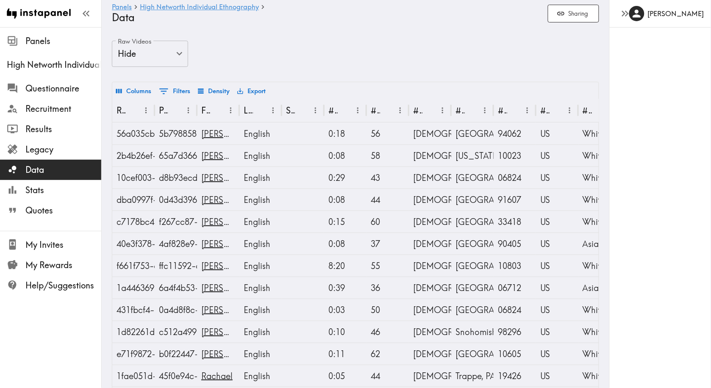
click at [257, 65] on div at bounding box center [355, 194] width 711 height 388
click at [35, 193] on span "Stats" at bounding box center [63, 190] width 76 height 12
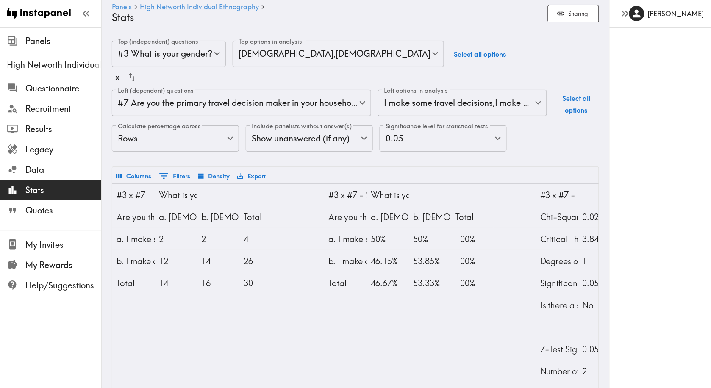
click at [267, 55] on body "Instapanel - Panels - High Networth Individual Ethnography - Stats Panels High …" at bounding box center [355, 244] width 711 height 435
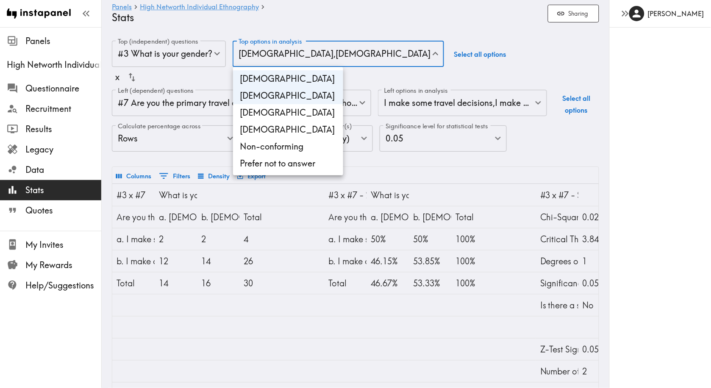
click at [211, 80] on div at bounding box center [355, 194] width 711 height 388
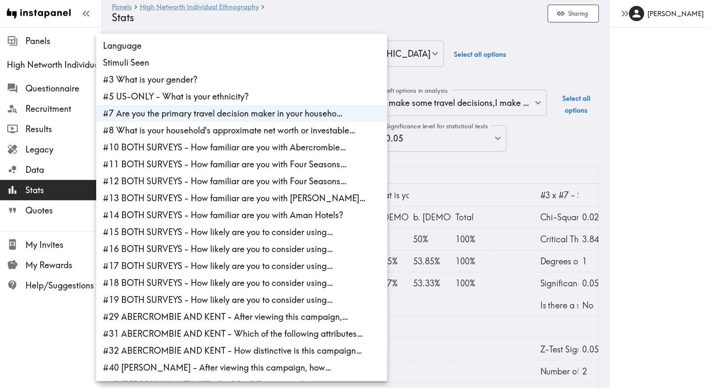
click at [229, 105] on body "Instapanel - Panels - High Networth Individual Ethnography - Stats Panels High …" at bounding box center [355, 244] width 711 height 435
click at [224, 112] on li "#7 Are you the primary travel decision maker in your househo…" at bounding box center [241, 113] width 291 height 17
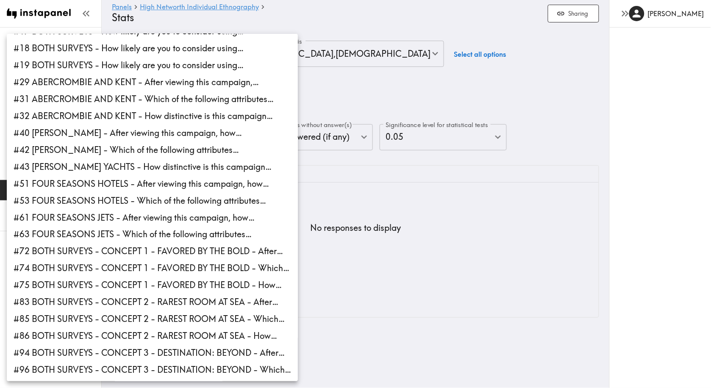
scroll to position [235, 0]
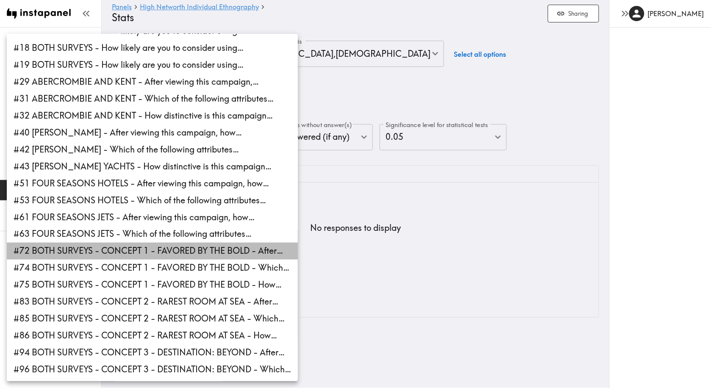
click at [185, 243] on li "#72 BOTH SURVEYS - CONCEPT 1 - FAVORED BY THE BOLD - After…" at bounding box center [152, 251] width 291 height 17
type input "142edeaa-d120-4dcf-b270-851babd6010d"
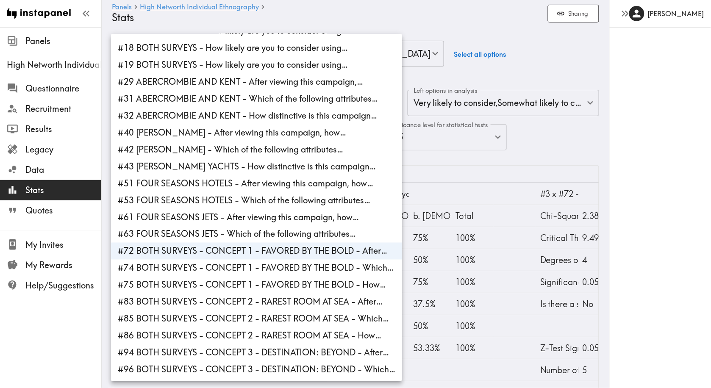
click at [465, 160] on div at bounding box center [355, 194] width 711 height 388
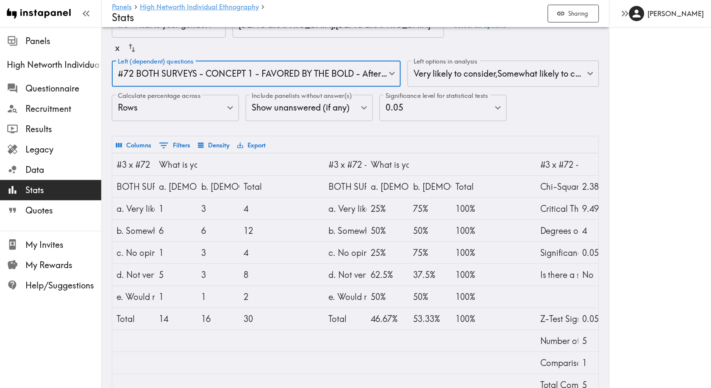
scroll to position [28, 0]
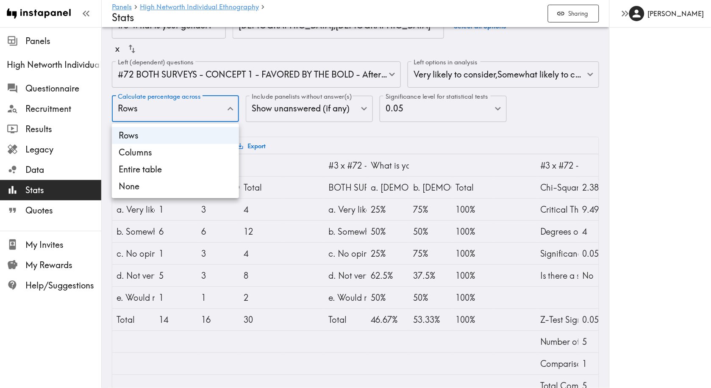
click at [192, 108] on body "Instapanel - Panels - High Networth Individual Ethnography - Stats Panels High …" at bounding box center [355, 216] width 711 height 434
click at [182, 154] on li "Columns" at bounding box center [175, 152] width 127 height 17
type input "Columns"
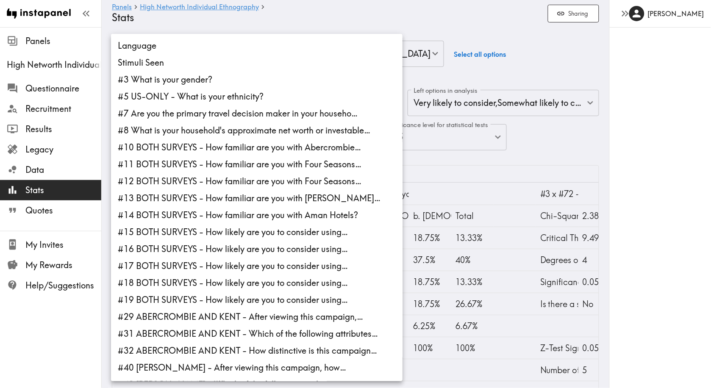
click at [266, 105] on body "Instapanel - Panels - High Networth Individual Ethnography - Stats Panels High …" at bounding box center [355, 244] width 711 height 434
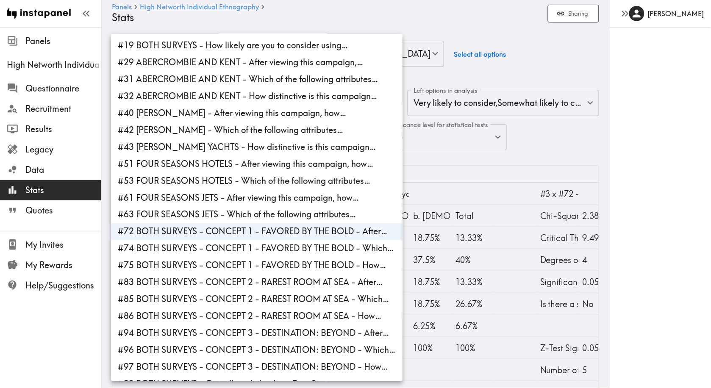
click at [373, 240] on li "#74 BOTH SURVEYS - CONCEPT 1 - FAVORED BY THE BOLD - Which…" at bounding box center [256, 248] width 291 height 17
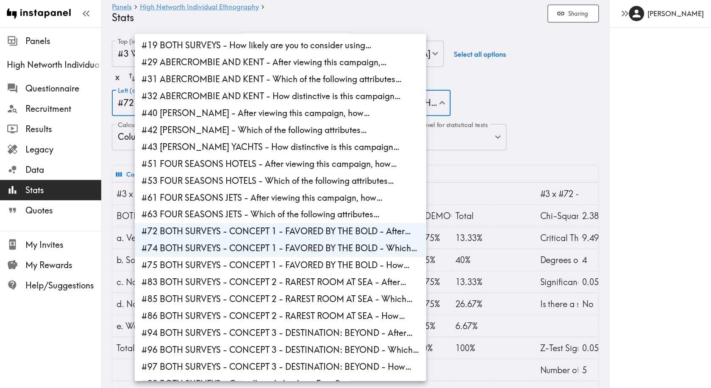
click at [369, 223] on li "#72 BOTH SURVEYS - CONCEPT 1 - FAVORED BY THE BOLD - After…" at bounding box center [280, 231] width 291 height 17
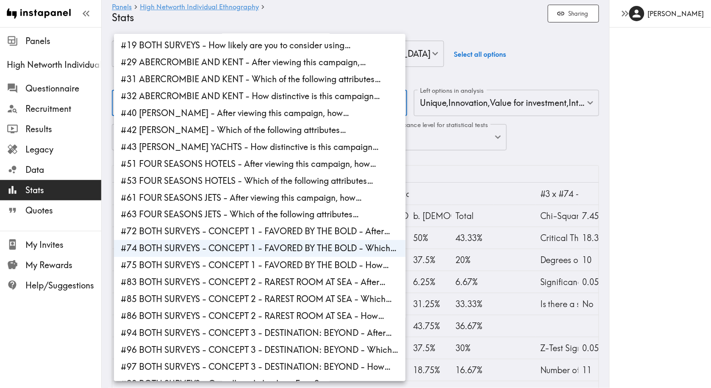
click at [442, 179] on div at bounding box center [355, 194] width 711 height 388
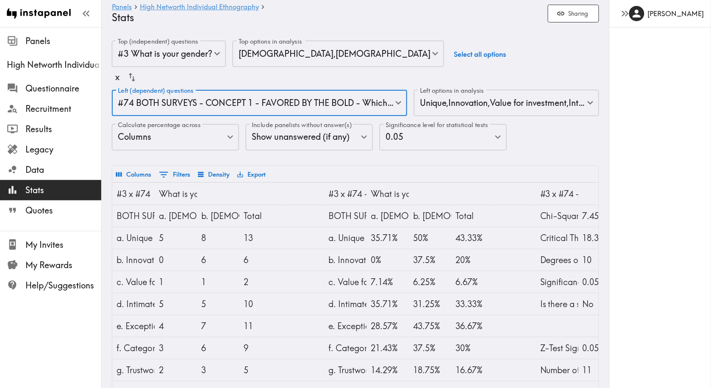
click at [248, 108] on body "Instapanel - Panels - High Networth Individual Ethnography - Stats Panels High …" at bounding box center [355, 266] width 711 height 478
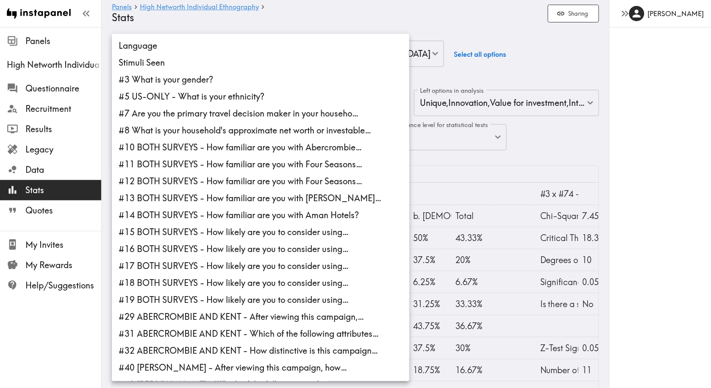
scroll to position [255, 0]
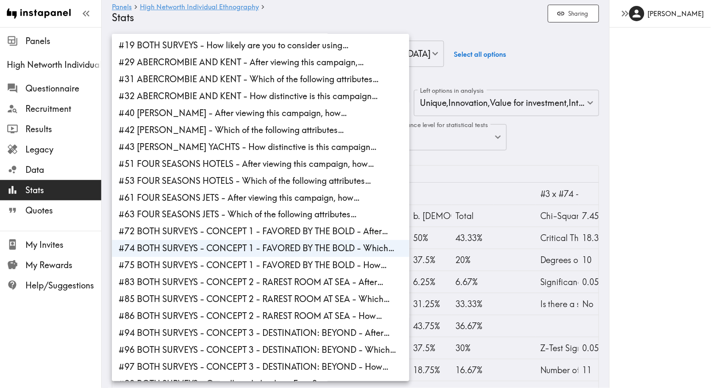
click at [262, 257] on li "#75 BOTH SURVEYS - CONCEPT 1 - FAVORED BY THE BOLD - How…" at bounding box center [260, 265] width 297 height 17
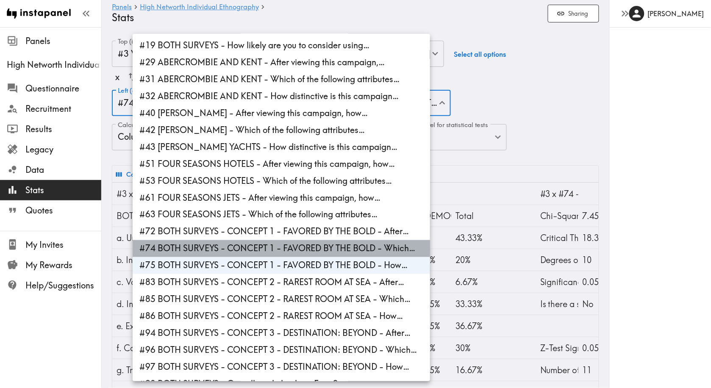
click at [263, 240] on li "#74 BOTH SURVEYS - CONCEPT 1 - FAVORED BY THE BOLD - Which…" at bounding box center [281, 248] width 297 height 17
type input "4d198c89-6b88-4d9c-b359-999b4ae4d06b"
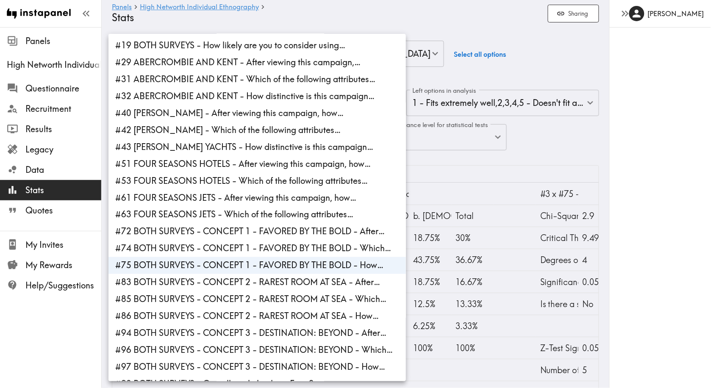
click at [488, 158] on div at bounding box center [355, 194] width 711 height 388
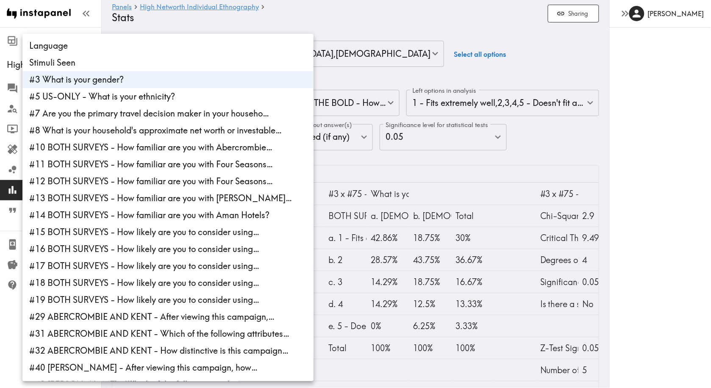
click at [197, 53] on body "Instapanel - Panels - High Networth Individual Ethnography - Stats Panels High …" at bounding box center [355, 244] width 711 height 434
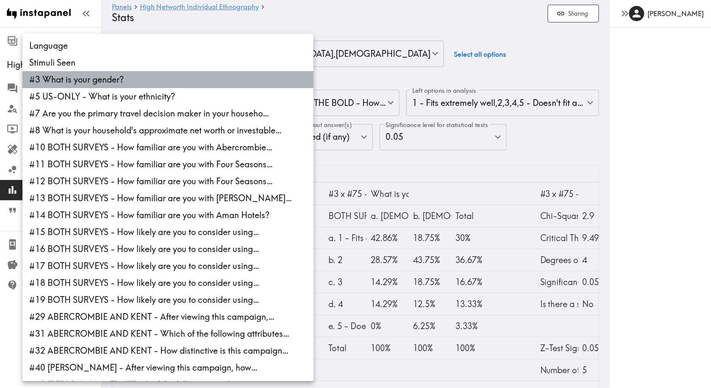
click at [140, 82] on li "#3 What is your gender?" at bounding box center [167, 79] width 291 height 17
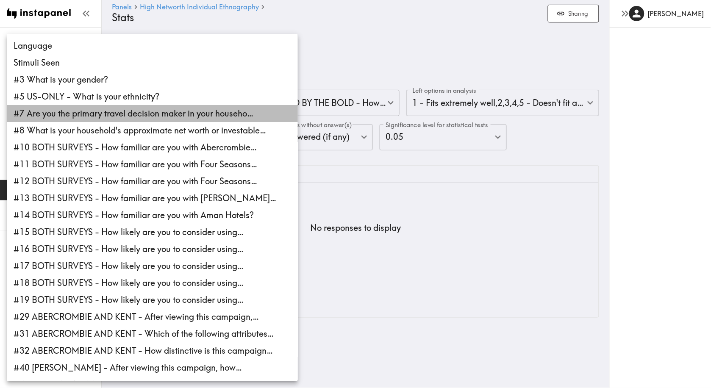
click at [137, 113] on li "#7 Are you the primary travel decision maker in your househo…" at bounding box center [152, 113] width 291 height 17
type input "3e2a3ae2-b4be-4c8c-b1f4-f26a476557e1"
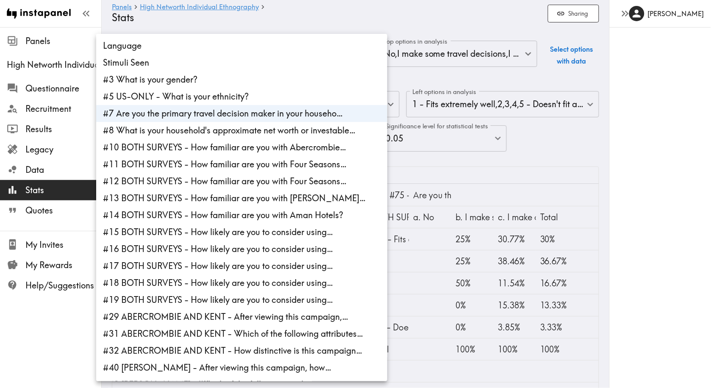
click at [525, 131] on div at bounding box center [355, 194] width 711 height 388
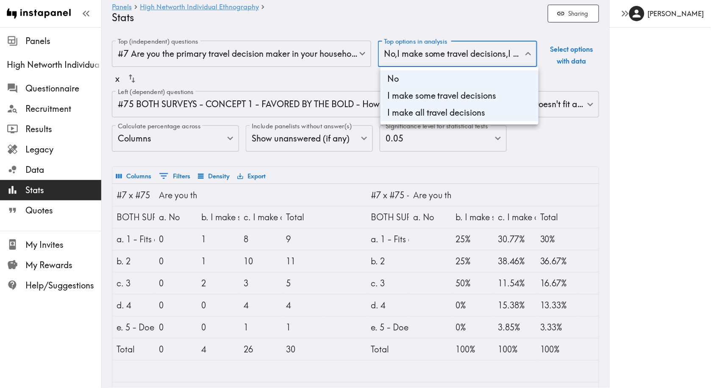
click at [413, 56] on body "Instapanel - Panels - High Networth Individual Ethnography - Stats Panels High …" at bounding box center [355, 244] width 711 height 435
click at [341, 173] on div at bounding box center [355, 194] width 711 height 388
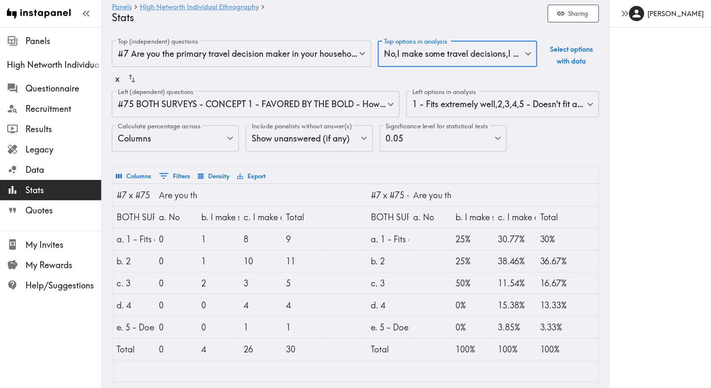
click at [308, 100] on body "Instapanel - Panels - High Networth Individual Ethnography - Stats Panels High …" at bounding box center [355, 244] width 711 height 435
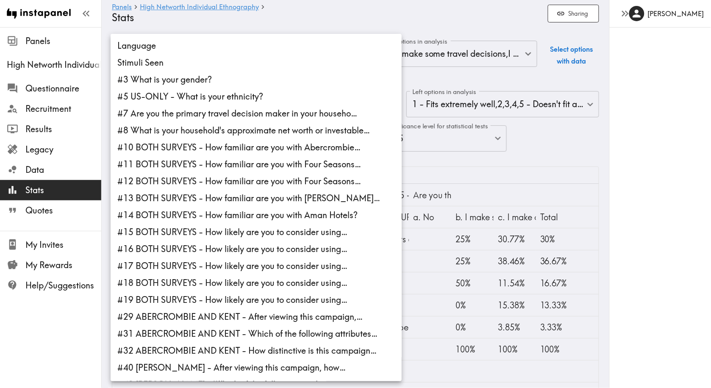
scroll to position [255, 0]
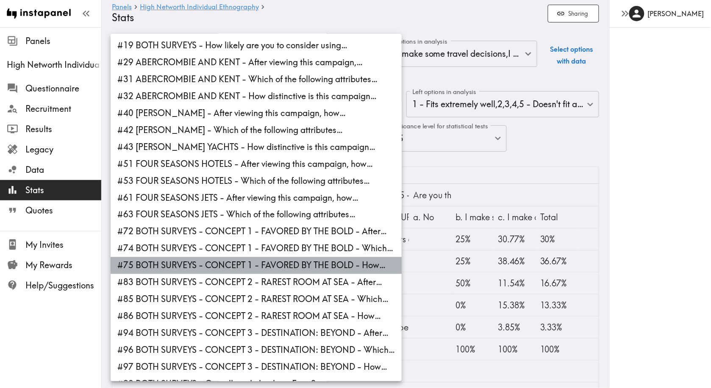
click at [296, 257] on li "#75 BOTH SURVEYS - CONCEPT 1 - FAVORED BY THE BOLD - How…" at bounding box center [256, 265] width 291 height 17
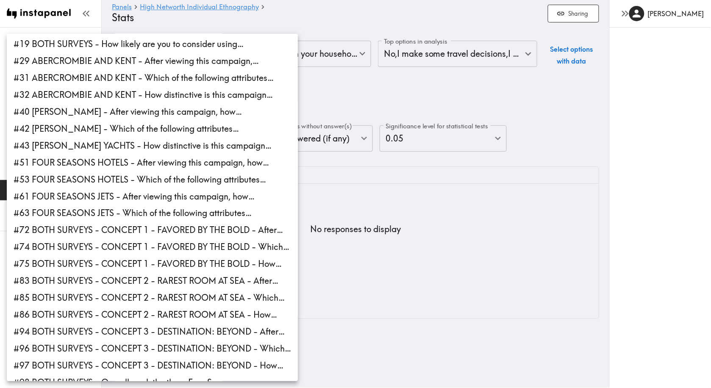
scroll to position [255, 0]
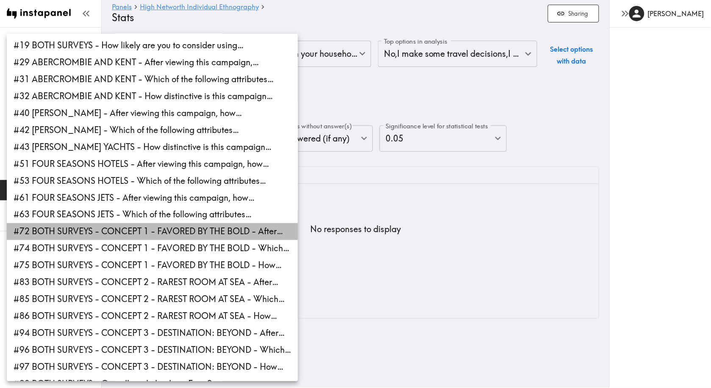
click at [196, 225] on li "#72 BOTH SURVEYS - CONCEPT 1 - FAVORED BY THE BOLD - After…" at bounding box center [152, 231] width 291 height 17
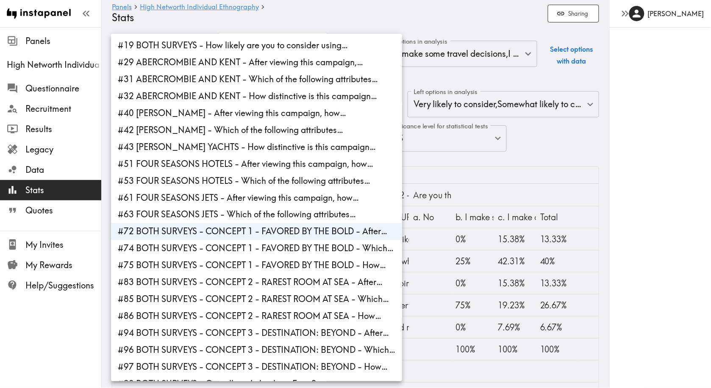
click at [463, 157] on div at bounding box center [355, 194] width 711 height 388
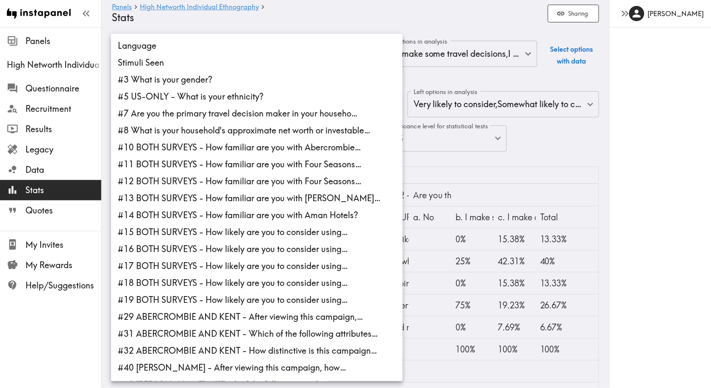
scroll to position [255, 0]
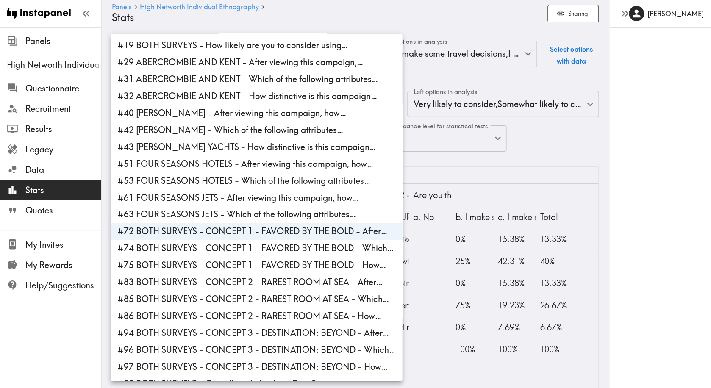
click at [369, 108] on body "Instapanel - Panels - High Networth Individual Ethnography - Stats Panels High …" at bounding box center [355, 244] width 711 height 435
click at [355, 257] on li "#75 BOTH SURVEYS - CONCEPT 1 - FAVORED BY THE BOLD - How…" at bounding box center [256, 265] width 291 height 17
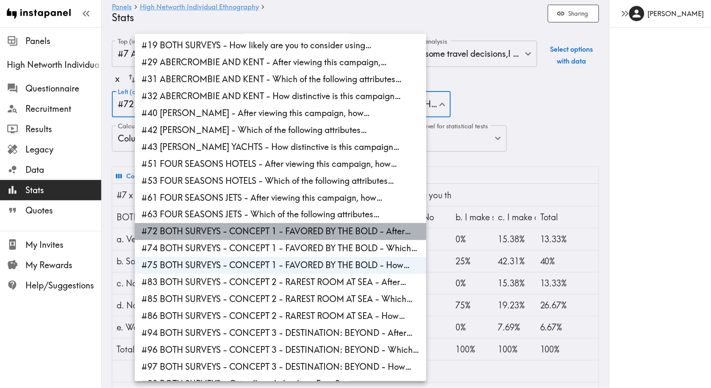
click at [359, 223] on li "#72 BOTH SURVEYS - CONCEPT 1 - FAVORED BY THE BOLD - After…" at bounding box center [280, 231] width 291 height 17
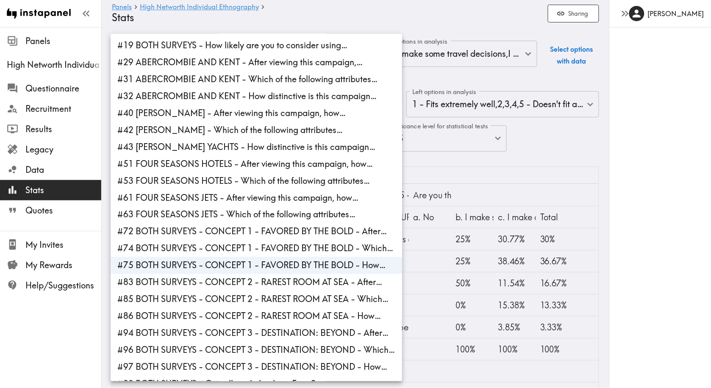
click at [591, 239] on div at bounding box center [355, 194] width 711 height 388
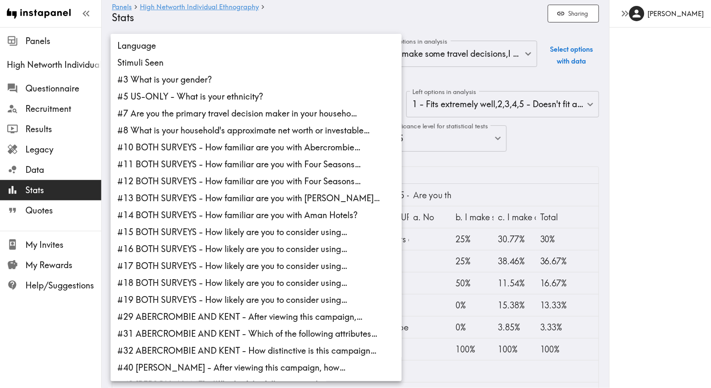
click at [352, 108] on body "Instapanel - Panels - High Networth Individual Ethnography - Stats Panels High …" at bounding box center [355, 244] width 711 height 435
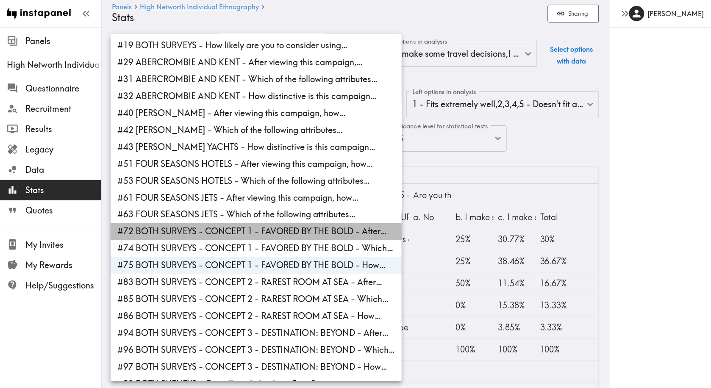
click at [335, 223] on li "#72 BOTH SURVEYS - CONCEPT 1 - FAVORED BY THE BOLD - After…" at bounding box center [256, 231] width 291 height 17
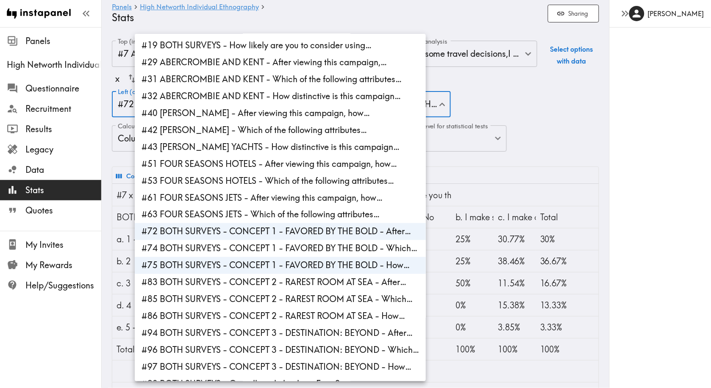
click at [336, 257] on li "#75 BOTH SURVEYS - CONCEPT 1 - FAVORED BY THE BOLD - How…" at bounding box center [280, 265] width 291 height 17
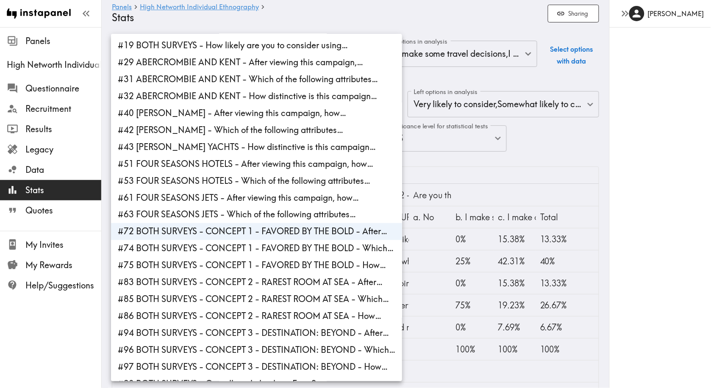
click at [603, 286] on div at bounding box center [355, 194] width 711 height 388
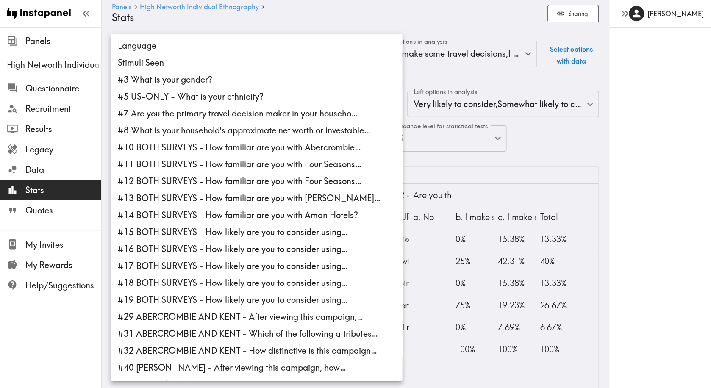
click at [338, 108] on body "Instapanel - Panels - High Networth Individual Ethnography - Stats Panels High …" at bounding box center [355, 244] width 711 height 435
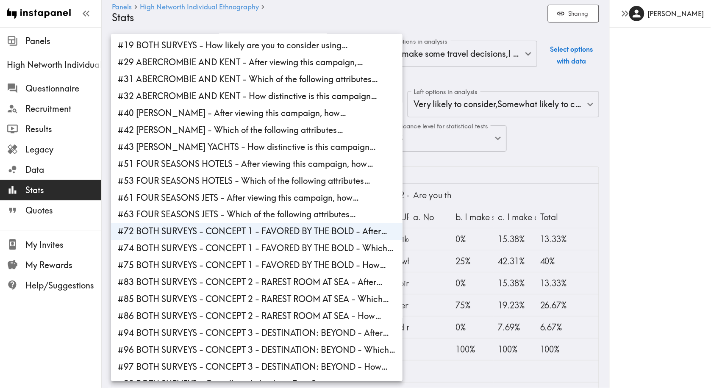
click at [294, 275] on li "#83 BOTH SURVEYS - CONCEPT 2 - RAREST ROOM AT SEA - After…" at bounding box center [256, 282] width 291 height 17
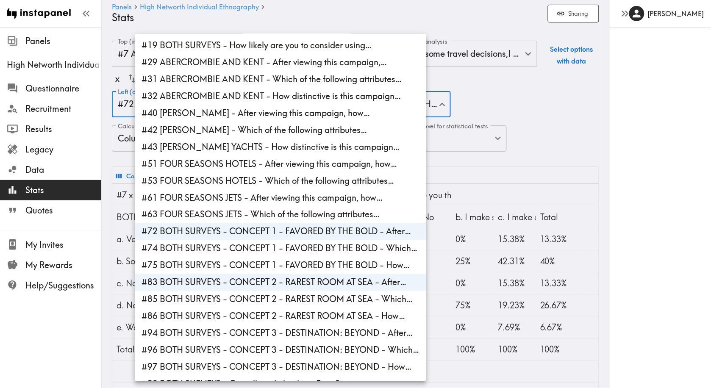
click at [305, 224] on li "#72 BOTH SURVEYS - CONCEPT 1 - FAVORED BY THE BOLD - After…" at bounding box center [280, 231] width 291 height 17
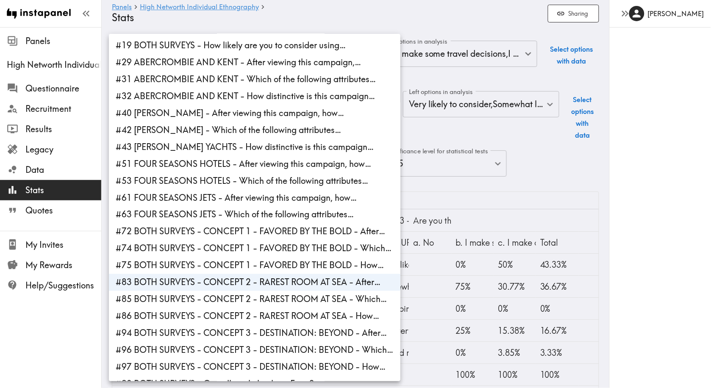
click at [629, 276] on div at bounding box center [355, 194] width 711 height 388
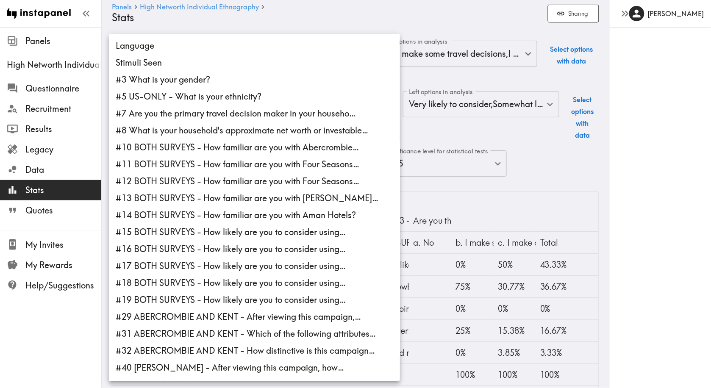
click at [312, 108] on body "Instapanel - Panels - High Networth Individual Ethnography - Stats Panels High …" at bounding box center [355, 257] width 711 height 461
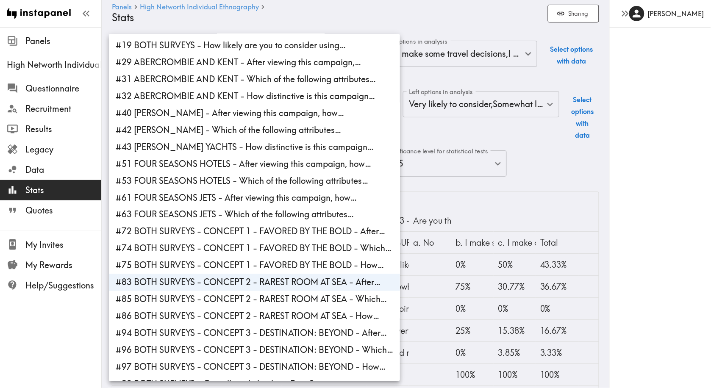
click at [302, 308] on li "#86 BOTH SURVEYS - CONCEPT 2 - RAREST ROOM AT SEA - How…" at bounding box center [254, 316] width 291 height 17
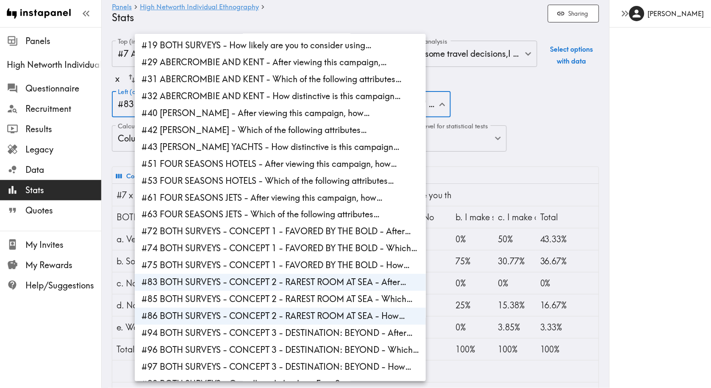
click at [304, 274] on li "#83 BOTH SURVEYS - CONCEPT 2 - RAREST ROOM AT SEA - After…" at bounding box center [280, 282] width 291 height 17
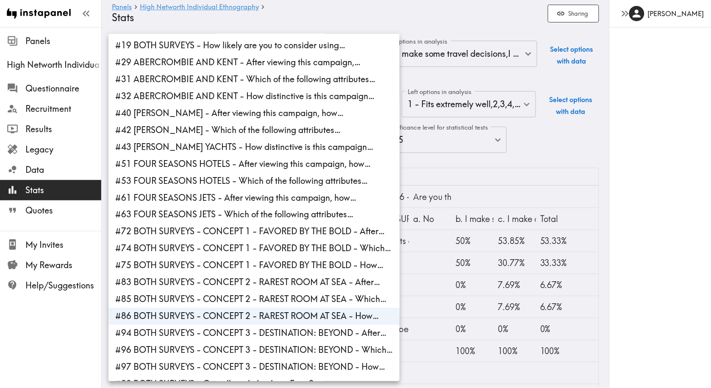
click at [618, 260] on div at bounding box center [355, 194] width 711 height 388
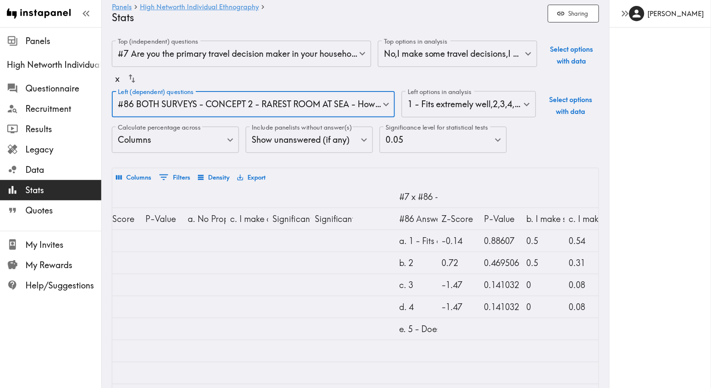
scroll to position [0, 1078]
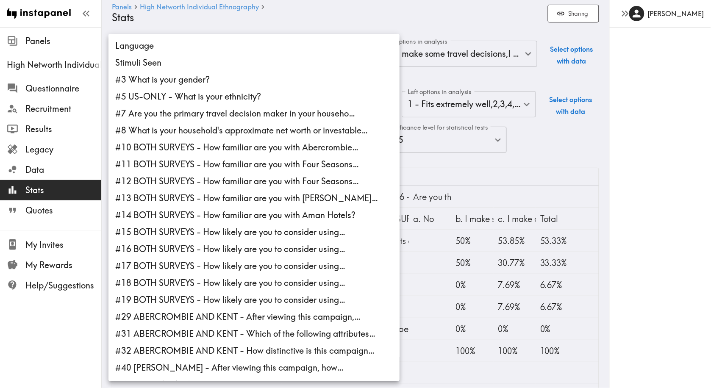
click at [315, 106] on body "Instapanel - Panels - High Networth Individual Ethnography - Stats Panels High …" at bounding box center [355, 245] width 711 height 437
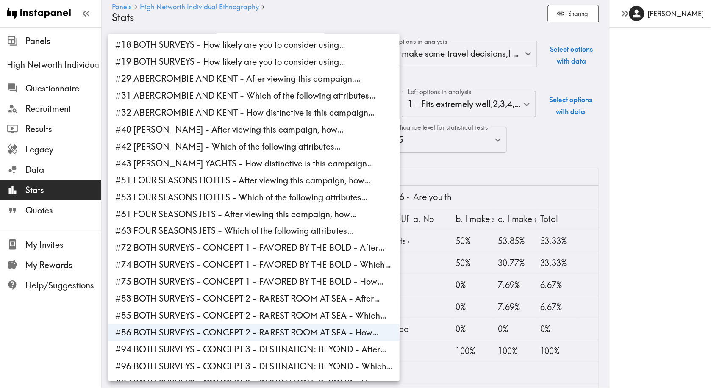
click at [286, 257] on li "#74 BOTH SURVEYS - CONCEPT 1 - FAVORED BY THE BOLD - Which…" at bounding box center [253, 265] width 291 height 17
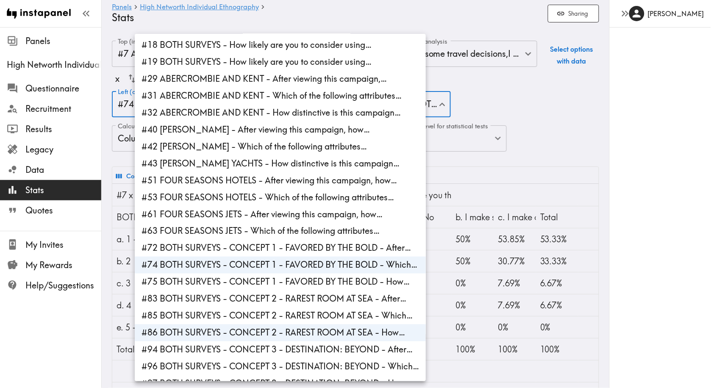
click at [283, 325] on li "#86 BOTH SURVEYS - CONCEPT 2 - RAREST ROOM AT SEA - How…" at bounding box center [280, 333] width 291 height 17
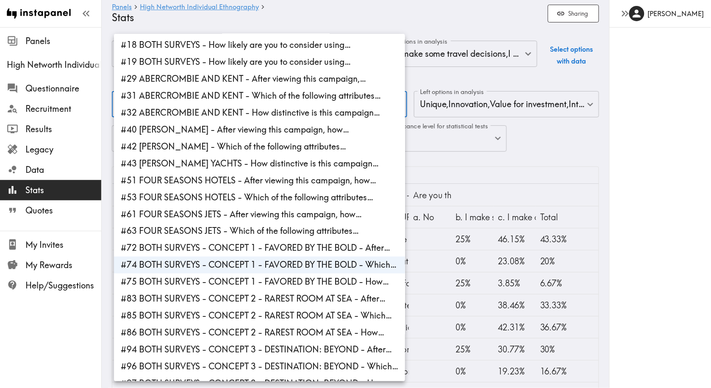
click at [546, 176] on div at bounding box center [355, 194] width 711 height 388
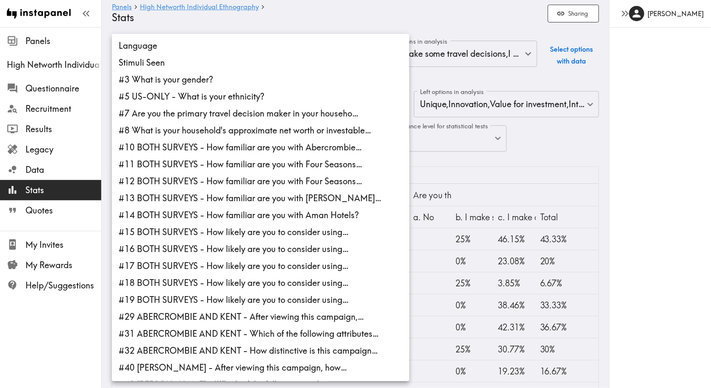
click at [343, 105] on body "Instapanel - Panels - High Networth Individual Ethnography - Stats Panels High …" at bounding box center [355, 266] width 711 height 479
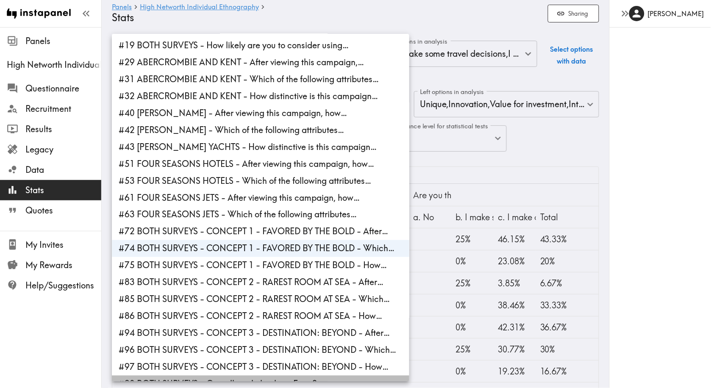
click at [317, 376] on li "#98 BOTH SURVEYS - Overall, rank the three Four Seasons…" at bounding box center [260, 384] width 297 height 17
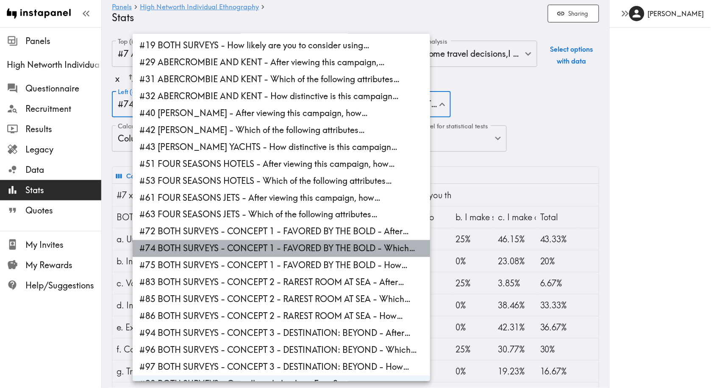
click at [338, 240] on li "#74 BOTH SURVEYS - CONCEPT 1 - FAVORED BY THE BOLD - Which…" at bounding box center [281, 248] width 297 height 17
type input "b084b766-986c-4c5e-b325-e182d1c3eb0b"
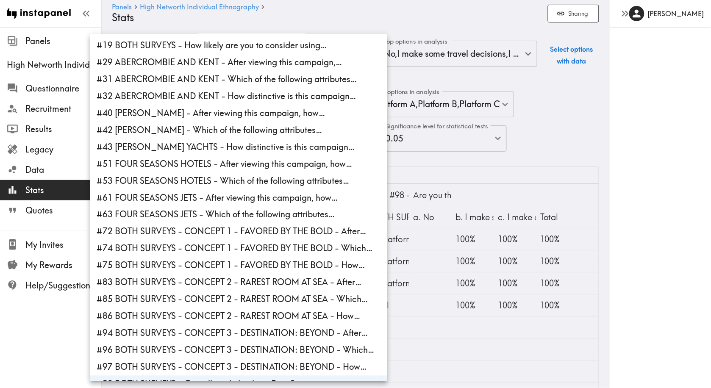
click at [489, 176] on div at bounding box center [355, 194] width 711 height 388
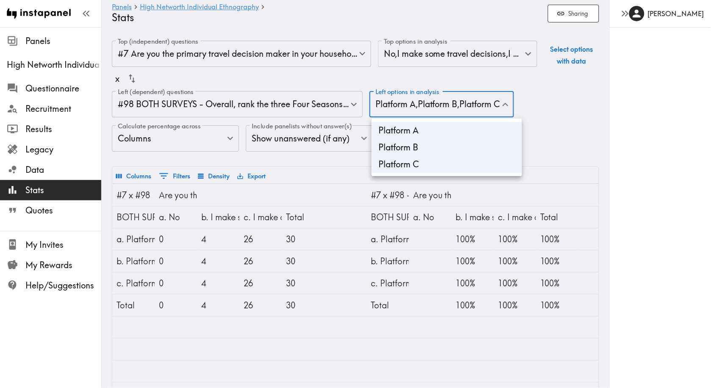
click at [356, 329] on div at bounding box center [355, 194] width 711 height 388
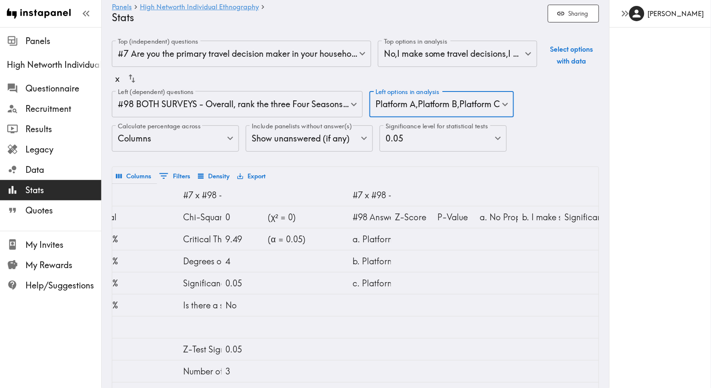
scroll to position [0, 447]
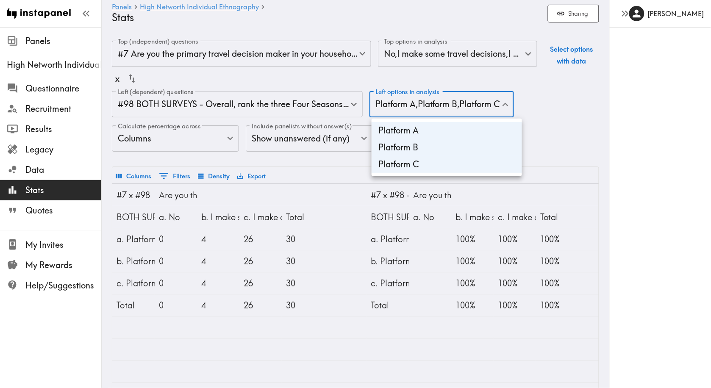
click at [328, 360] on div at bounding box center [355, 194] width 711 height 388
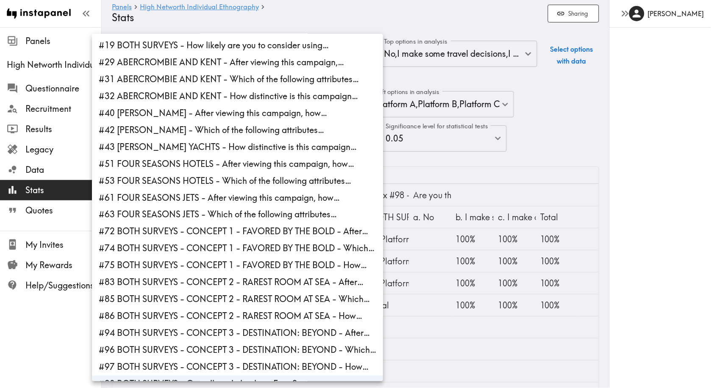
click at [437, 168] on div at bounding box center [355, 194] width 711 height 388
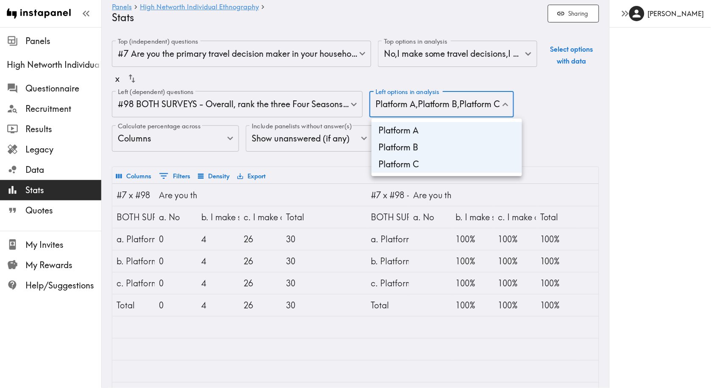
click at [414, 146] on li "Platform B" at bounding box center [447, 147] width 150 height 17
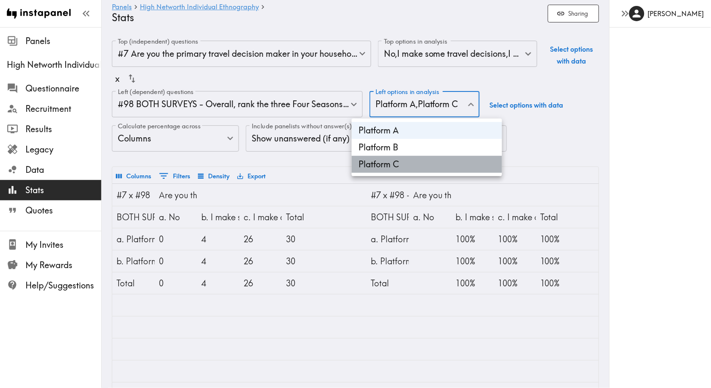
click at [408, 162] on li "Platform C" at bounding box center [427, 164] width 150 height 17
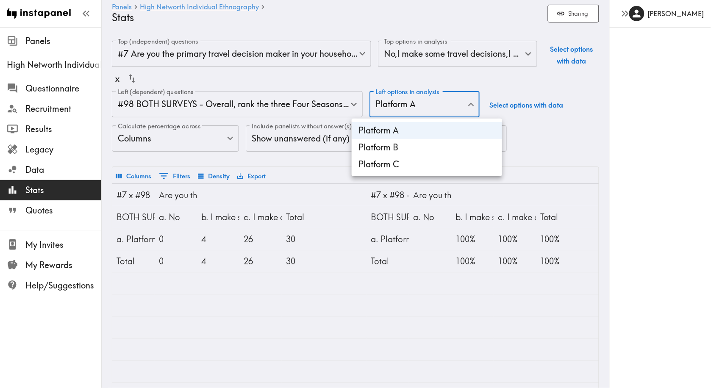
click at [391, 148] on li "Platform B" at bounding box center [427, 147] width 150 height 17
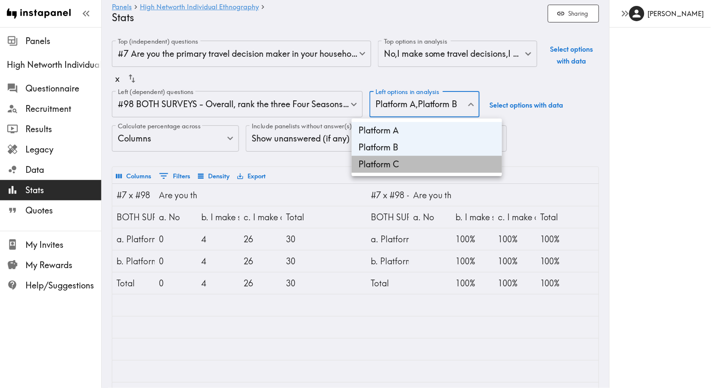
click at [391, 165] on li "Platform C" at bounding box center [427, 164] width 150 height 17
type input "7e0d5ea8-3ae8-4337-89d7-e71bb51cdd44,3e0c7a6c-f049-4acd-baae-a076a780edc4,46fee…"
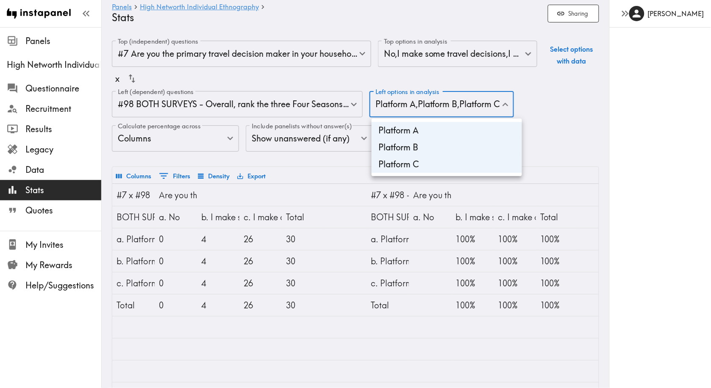
click at [334, 159] on div at bounding box center [355, 194] width 711 height 388
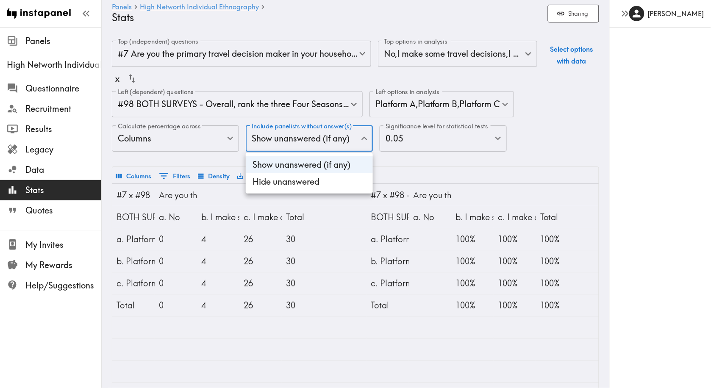
click at [408, 157] on div at bounding box center [355, 194] width 711 height 388
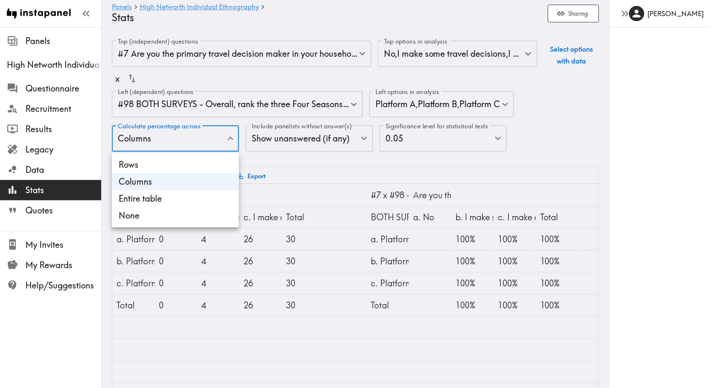
click at [175, 198] on li "Entire table" at bounding box center [175, 198] width 127 height 17
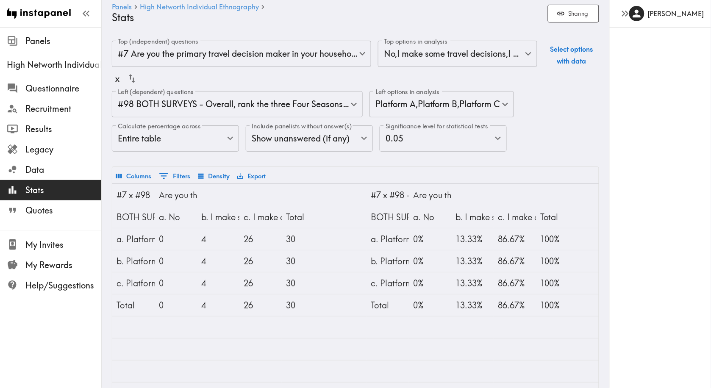
click at [201, 131] on label "Calculate percentage across" at bounding box center [159, 126] width 83 height 9
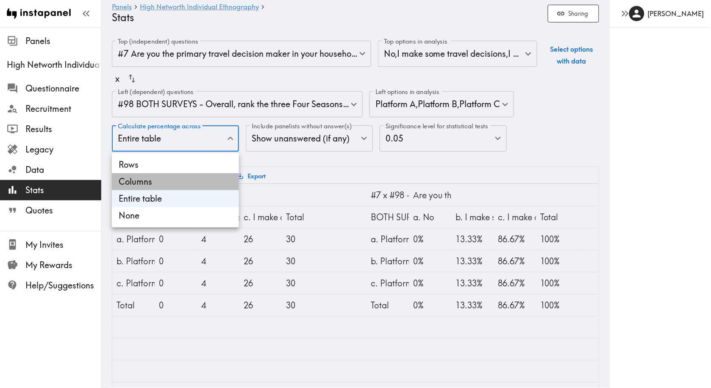
click at [177, 185] on li "Columns" at bounding box center [175, 181] width 127 height 17
type input "Columns"
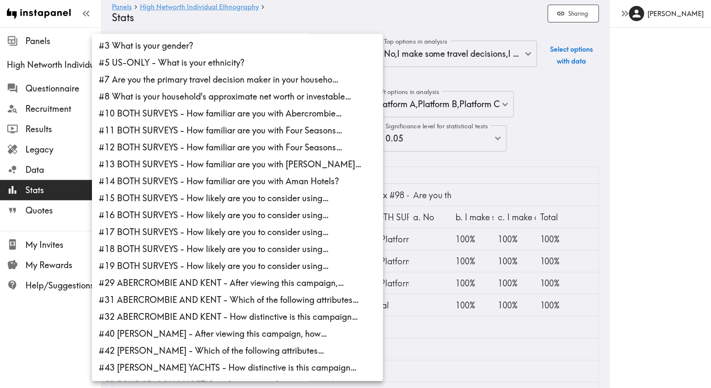
scroll to position [30, 0]
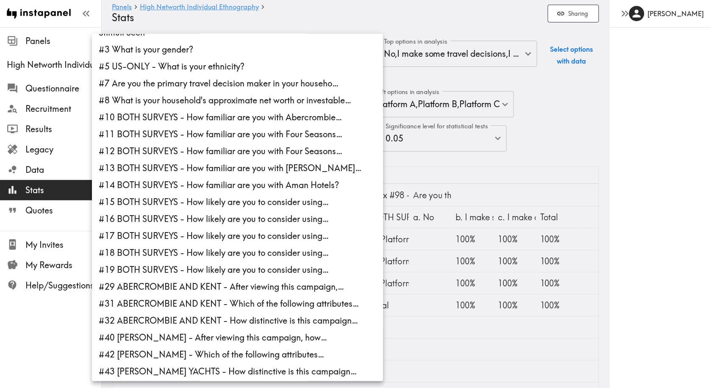
click at [430, 158] on div at bounding box center [355, 194] width 711 height 388
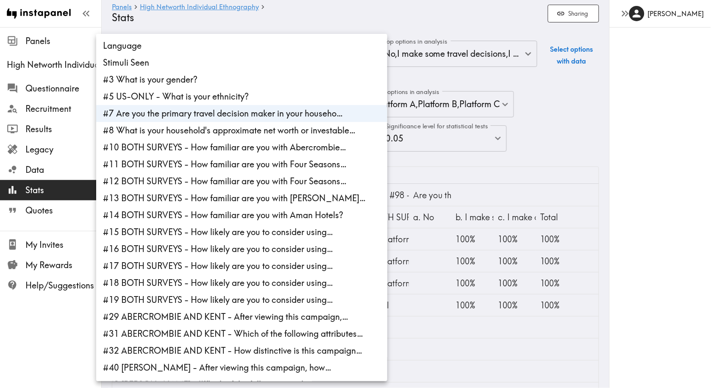
click at [287, 275] on li "#18 BOTH SURVEYS - How likely are you to consider using…" at bounding box center [241, 283] width 291 height 17
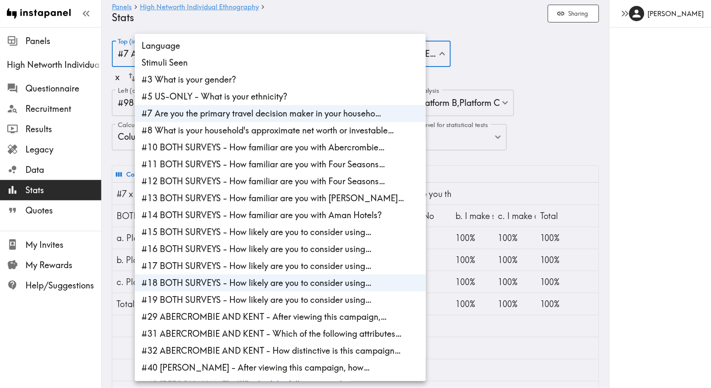
click at [287, 111] on li "#7 Are you the primary travel decision maker in your househo…" at bounding box center [280, 113] width 291 height 17
type input "fee7d754-bc2d-4102-9260-3a4366035f80"
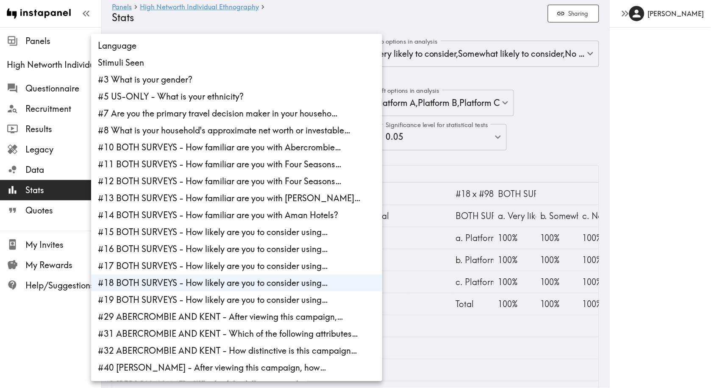
click at [397, 162] on div at bounding box center [355, 194] width 711 height 388
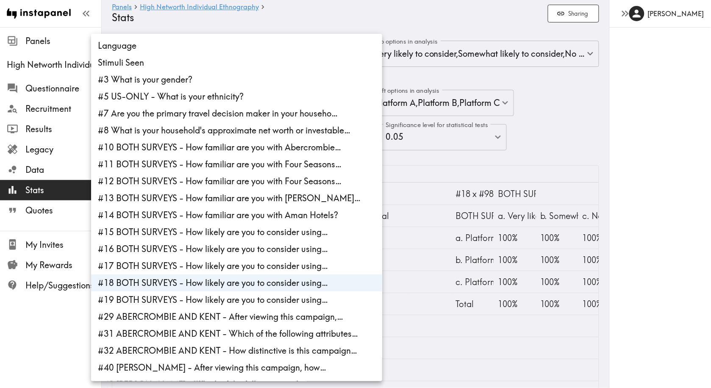
click at [434, 328] on div at bounding box center [355, 194] width 711 height 388
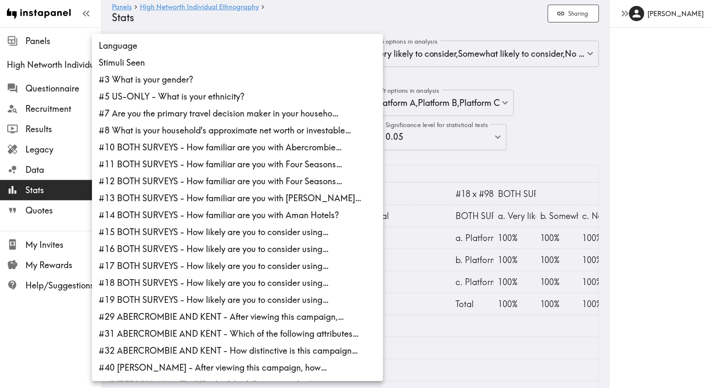
scroll to position [255, 0]
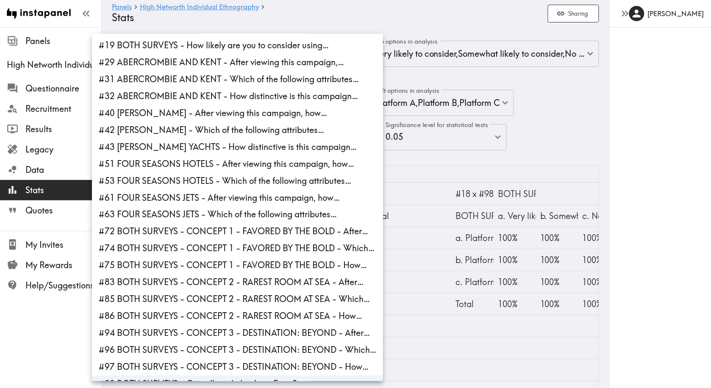
click at [279, 223] on li "#72 BOTH SURVEYS - CONCEPT 1 - FAVORED BY THE BOLD - After…" at bounding box center [237, 231] width 291 height 17
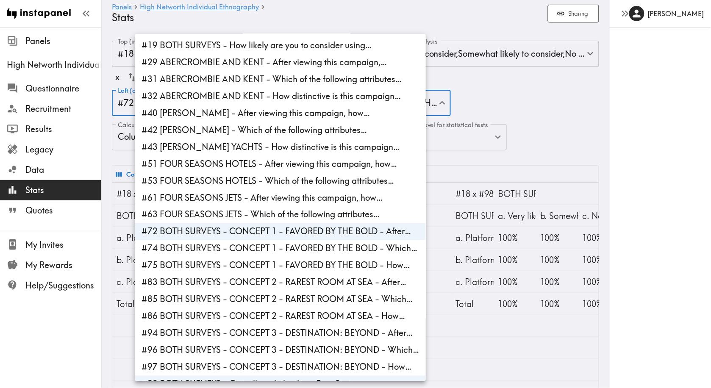
click at [305, 376] on li "#98 BOTH SURVEYS - Overall, rank the three Four Seasons…" at bounding box center [280, 384] width 291 height 17
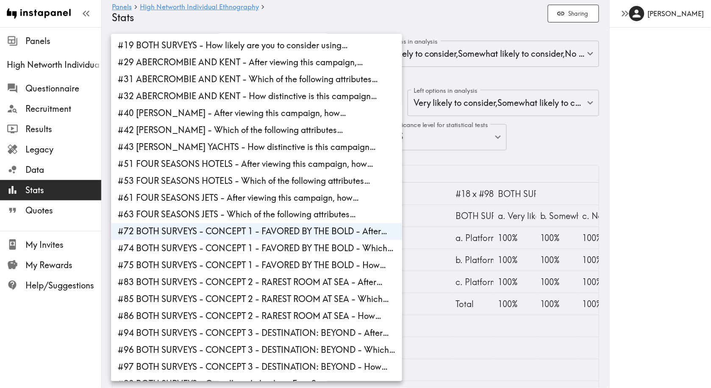
type input "142edeaa-d120-4dcf-b270-851babd6010d"
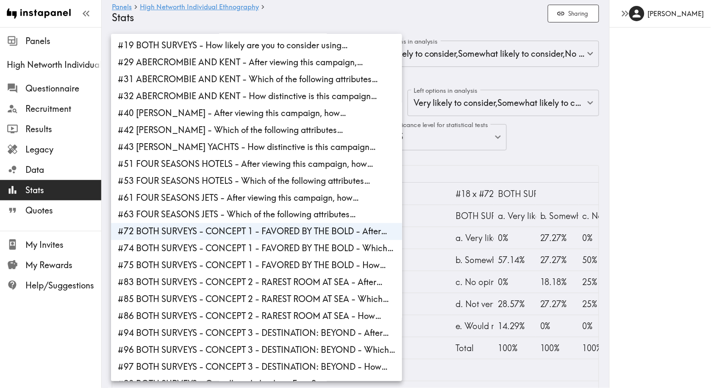
click at [442, 339] on div at bounding box center [355, 194] width 711 height 388
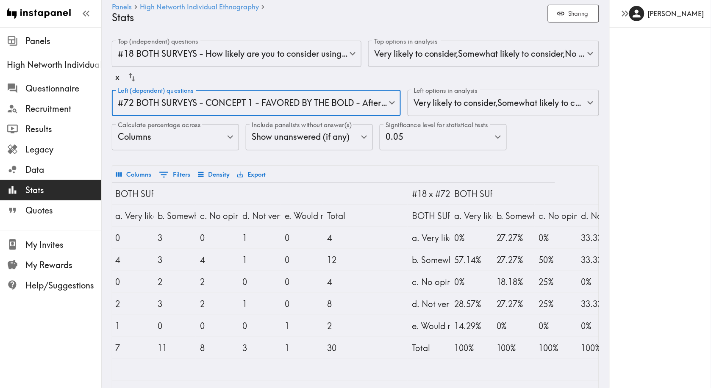
scroll to position [0, 71]
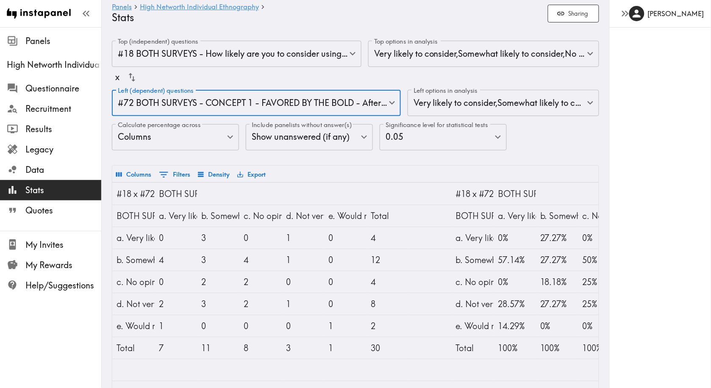
click at [255, 55] on body "Instapanel - Panels - High Networth Individual Ethnography - Stats Panels High …" at bounding box center [355, 244] width 711 height 434
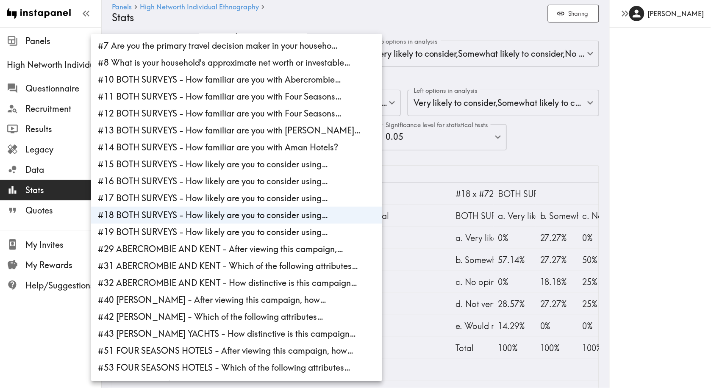
scroll to position [72, 0]
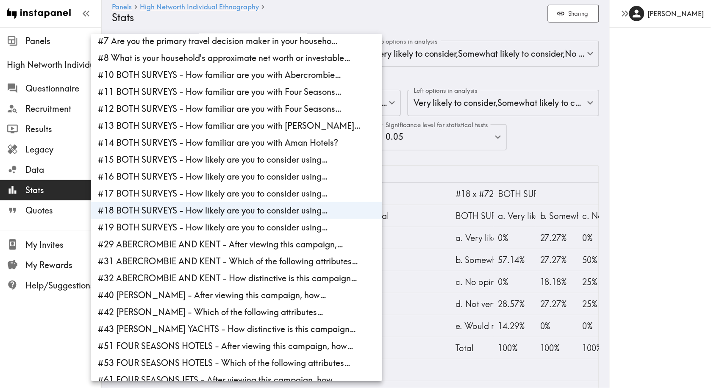
click at [245, 191] on li "#17 BOTH SURVEYS - How likely are you to consider using…" at bounding box center [236, 193] width 291 height 17
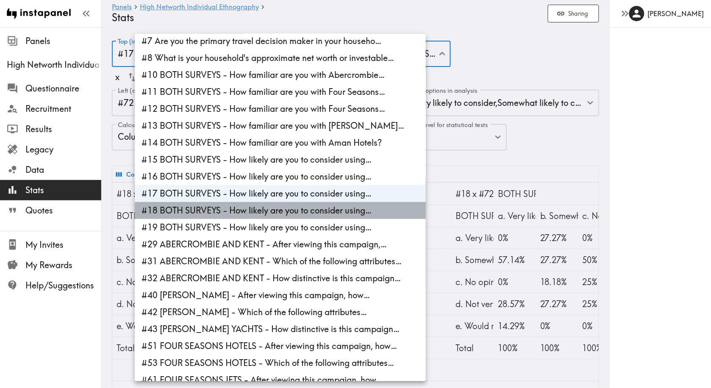
click at [244, 202] on li "#18 BOTH SURVEYS - How likely are you to consider using…" at bounding box center [280, 210] width 291 height 17
type input "c4128bae-cbe5-48b1-acde-89616eac9e24"
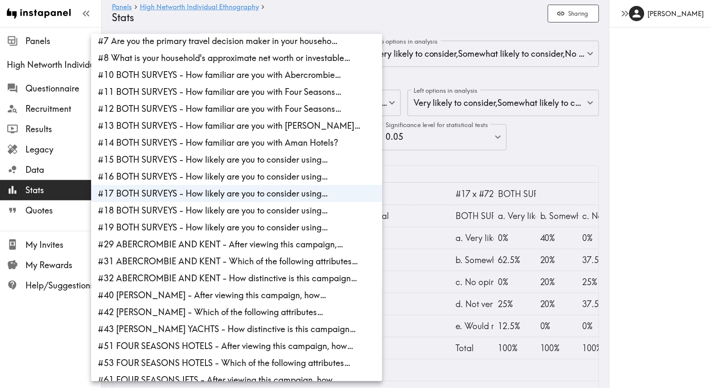
click at [437, 158] on div at bounding box center [355, 194] width 711 height 388
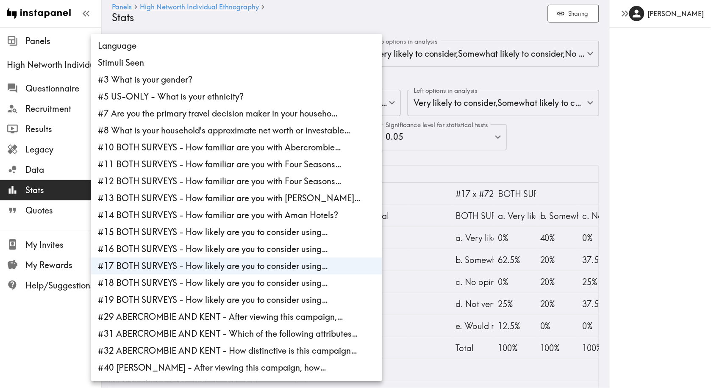
click at [282, 54] on body "Instapanel - Panels - High Networth Individual Ethnography - Stats Panels High …" at bounding box center [355, 244] width 711 height 434
click at [401, 184] on div at bounding box center [355, 194] width 711 height 388
click at [255, 58] on body "Instapanel - Panels - High Networth Individual Ethnography - Stats Panels High …" at bounding box center [355, 244] width 711 height 434
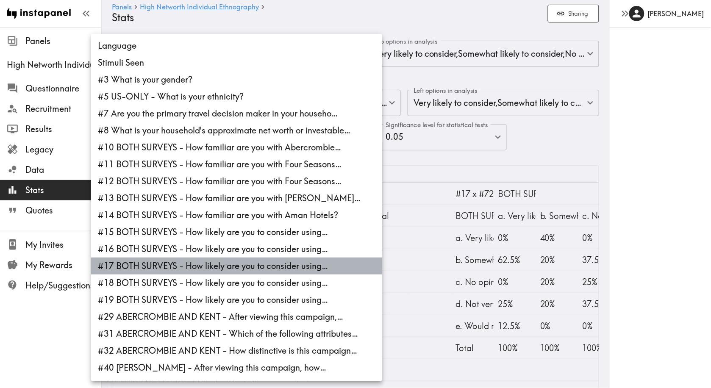
click at [252, 259] on li "#17 BOTH SURVEYS - How likely are you to consider using…" at bounding box center [236, 266] width 291 height 17
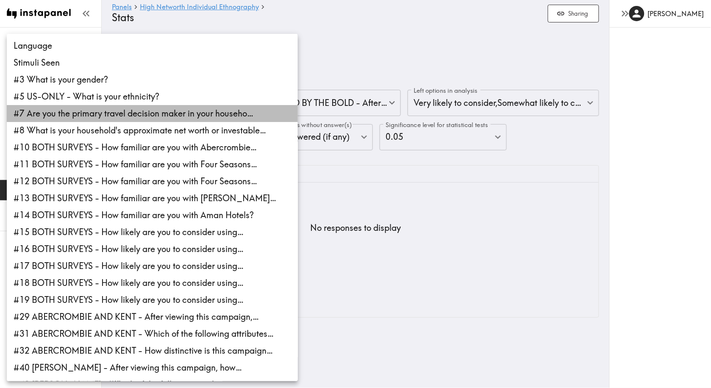
click at [156, 115] on li "#7 Are you the primary travel decision maker in your househo…" at bounding box center [152, 113] width 291 height 17
type input "3e2a3ae2-b4be-4c8c-b1f4-f26a476557e1"
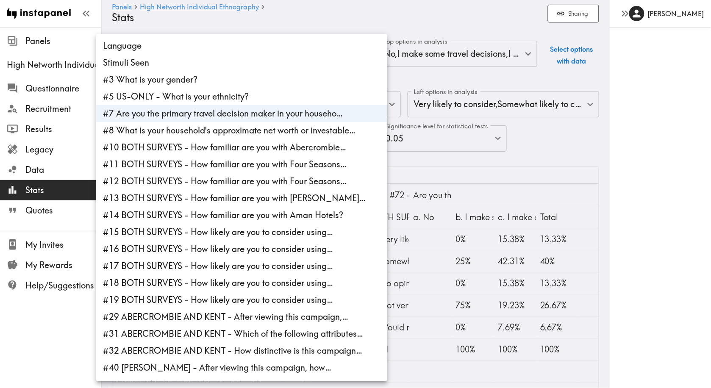
click at [420, 166] on div at bounding box center [355, 194] width 711 height 388
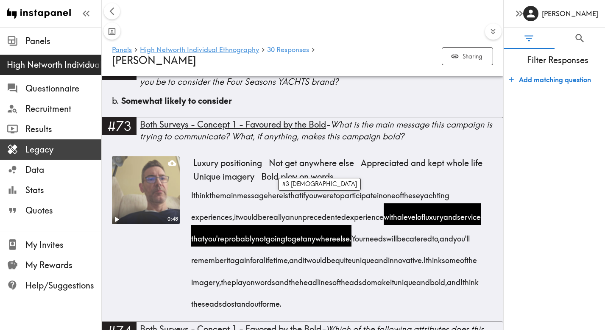
scroll to position [0, 882]
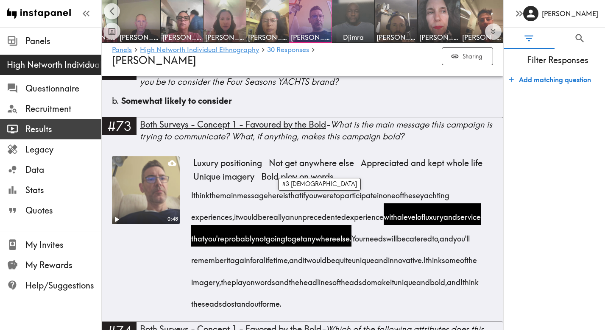
click at [42, 131] on span "Results" at bounding box center [63, 129] width 76 height 12
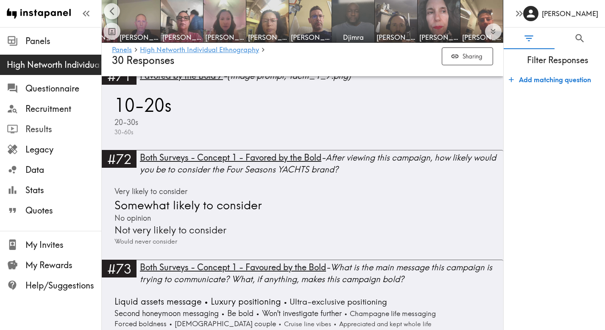
scroll to position [8607, 0]
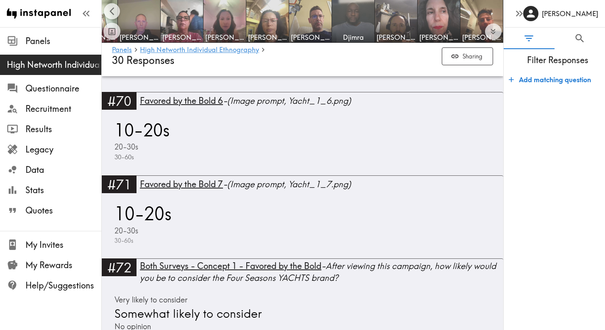
scroll to position [8478, 0]
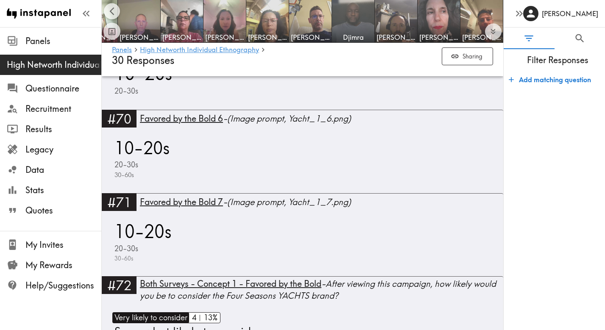
click at [171, 312] on span "Very likely to consider" at bounding box center [149, 317] width 75 height 11
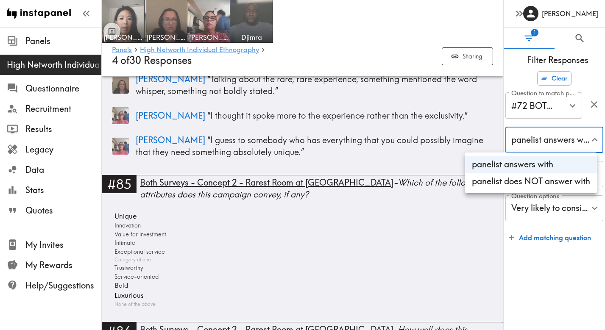
click at [565, 248] on div at bounding box center [302, 165] width 605 height 330
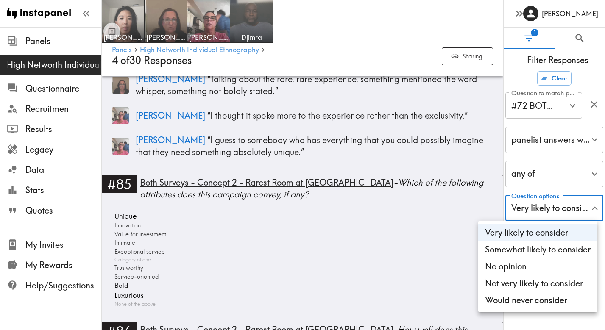
click at [526, 244] on li "Somewhat likely to consider" at bounding box center [537, 249] width 119 height 17
type input "2c05896f-cb25-47a4-b4cd-414f600d2576,5b253f0e-152d-41c5-841b-d145adf8a854"
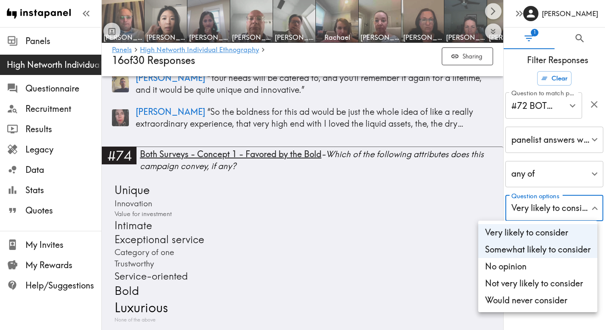
click at [558, 319] on div at bounding box center [302, 165] width 605 height 330
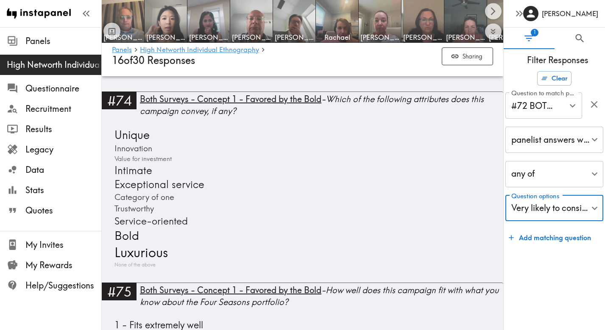
scroll to position [8534, 0]
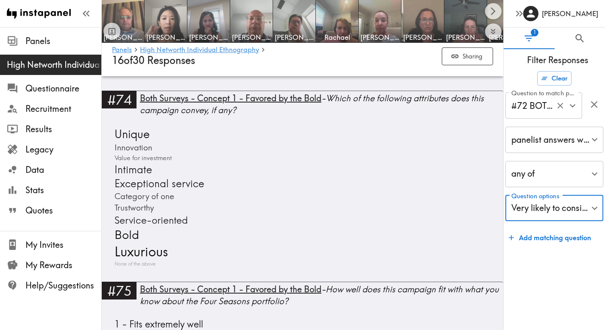
click at [559, 113] on div "#72 BOTH SURVEYS - CONCEPT 1 - FAVORED BY THE BOLD - After… Question to match p…" at bounding box center [543, 105] width 77 height 26
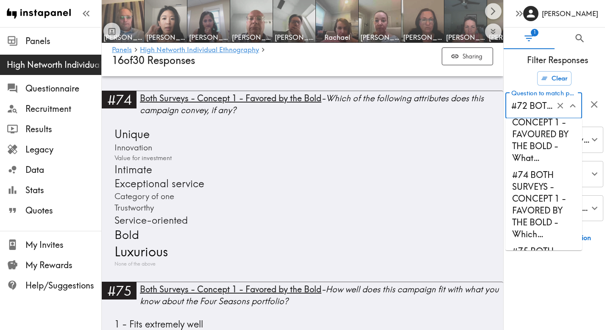
scroll to position [3935, 0]
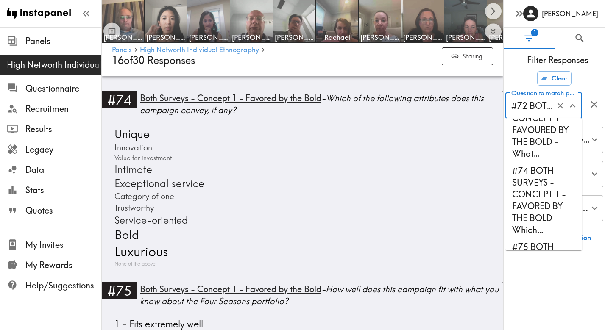
click at [542, 215] on li "#74 BOTH SURVEYS - CONCEPT 1 - FAVORED BY THE BOLD - Which…" at bounding box center [543, 200] width 77 height 76
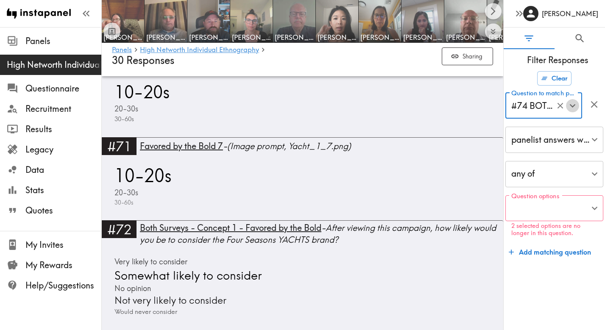
click at [570, 106] on icon "Open" at bounding box center [571, 105] width 11 height 11
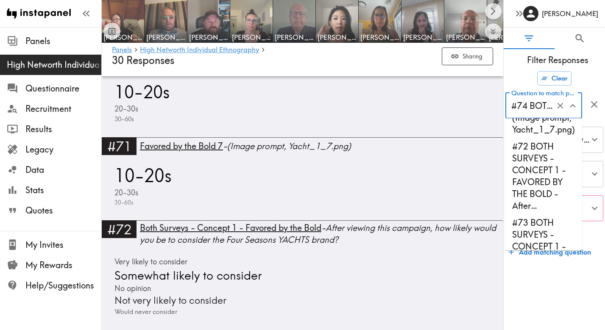
scroll to position [3809, 0]
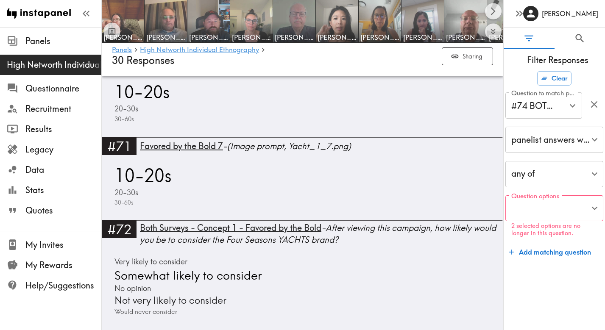
click at [594, 117] on div "Question to match panelists on #74 BOTH SURVEYS - CONCEPT 1 - FAVORED BY THE BO…" at bounding box center [554, 106] width 98 height 28
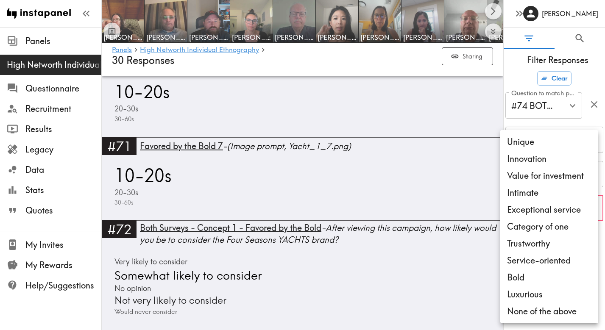
click at [561, 108] on div at bounding box center [302, 165] width 605 height 330
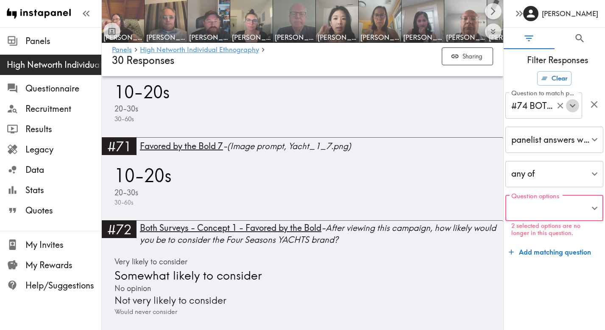
click at [566, 106] on icon "Open" at bounding box center [571, 105] width 11 height 11
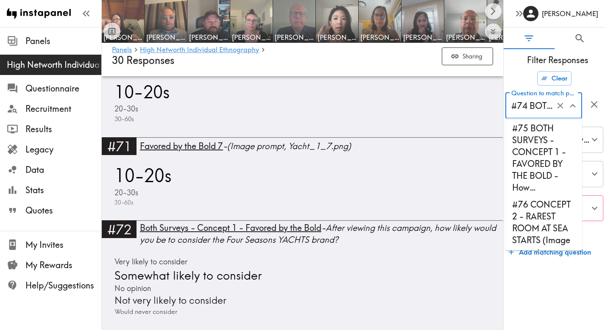
scroll to position [4046, 0]
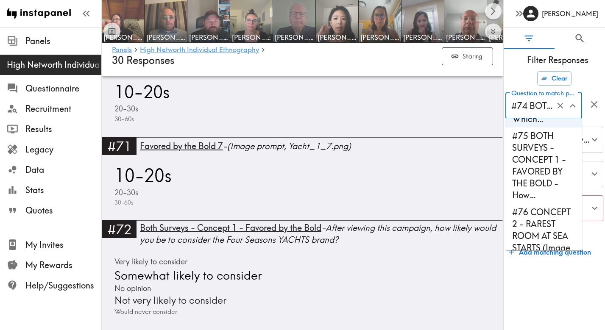
click at [545, 197] on li "#75 BOTH SURVEYS - CONCEPT 1 - FAVORED BY THE BOLD - How…" at bounding box center [543, 166] width 77 height 76
type input "#75 BOTH SURVEYS - CONCEPT 1 - FAVORED BY THE BOLD - How…"
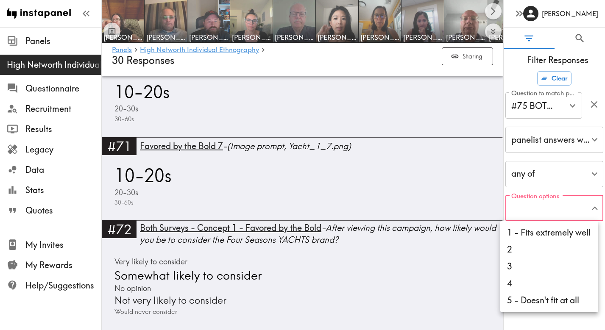
click at [542, 232] on li "1 - Fits extremely well" at bounding box center [549, 232] width 98 height 17
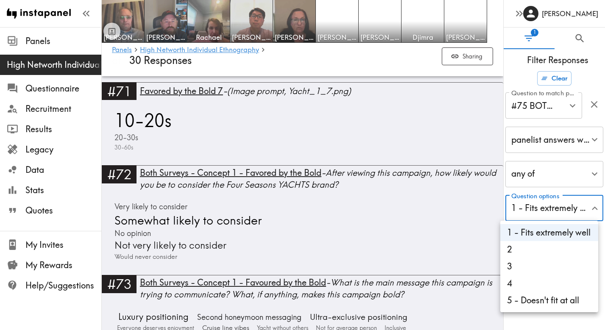
click at [533, 250] on li "2" at bounding box center [549, 249] width 98 height 17
type input "e5a44c51-1ea3-44b5-b5d7-c2149fffbf78,7ac5cf7d-f93f-48e4-b6cf-0c339a9ed2b6"
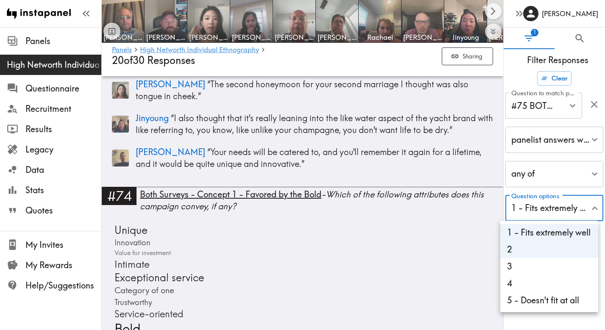
click at [541, 321] on div at bounding box center [302, 165] width 605 height 330
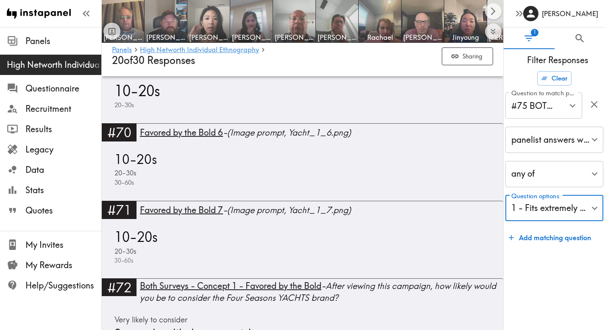
scroll to position [8043, 0]
click at [571, 107] on icon "Open" at bounding box center [571, 105] width 11 height 11
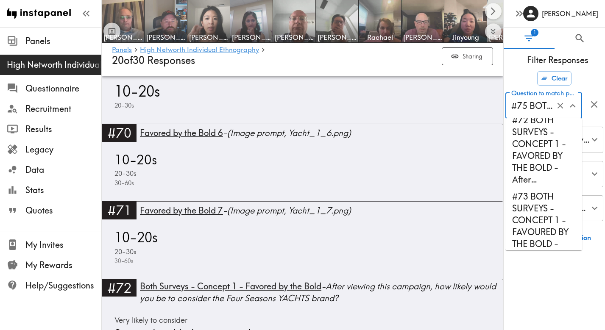
scroll to position [3832, 0]
click at [544, 168] on li "#72 BOTH SURVEYS - CONCEPT 1 - FAVORED BY THE BOLD - After…" at bounding box center [543, 151] width 77 height 76
type input "#72 BOTH SURVEYS - CONCEPT 1 - FAVORED BY THE BOLD - After…"
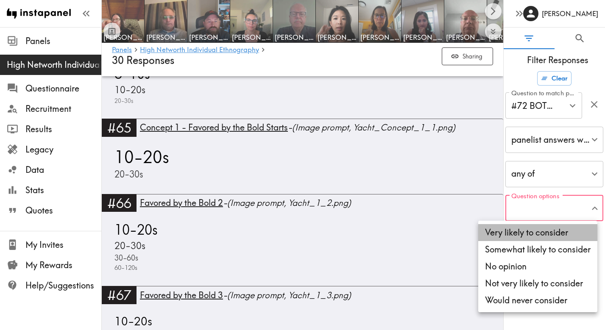
click at [553, 236] on li "Very likely to consider" at bounding box center [537, 232] width 119 height 17
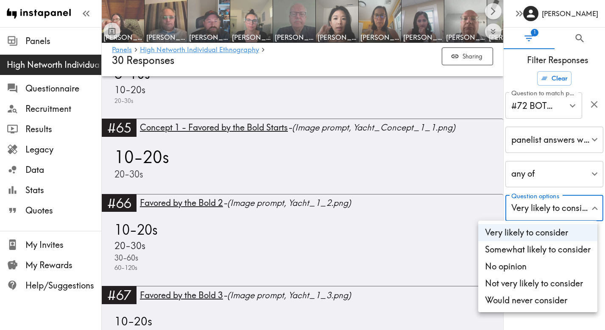
click at [549, 250] on li "Somewhat likely to consider" at bounding box center [537, 249] width 119 height 17
type input "2c05896f-cb25-47a4-b4cd-414f600d2576,5b253f0e-152d-41c5-841b-d145adf8a854"
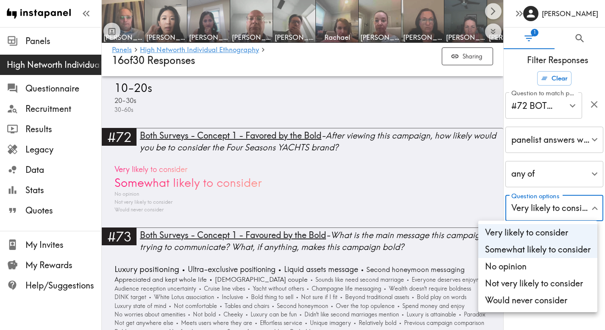
click at [373, 229] on div at bounding box center [302, 165] width 605 height 330
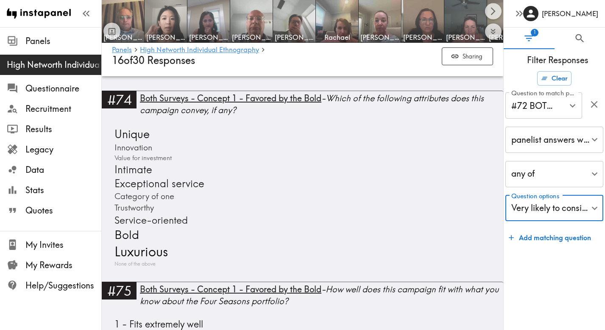
scroll to position [8534, 0]
